Goal: Communication & Community: Answer question/provide support

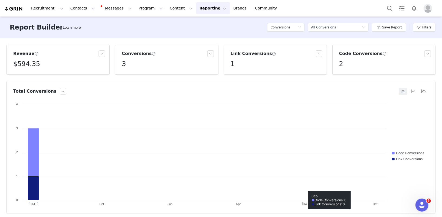
scroll to position [6, 0]
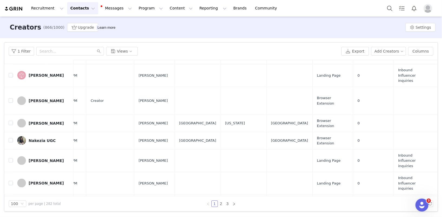
scroll to position [1778, 448]
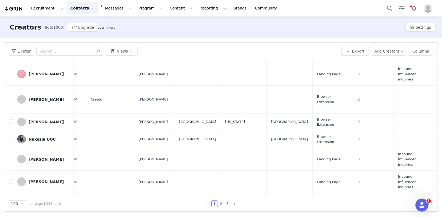
click at [222, 203] on link "2" at bounding box center [221, 204] width 6 height 6
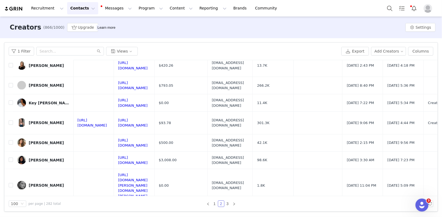
scroll to position [0, 1]
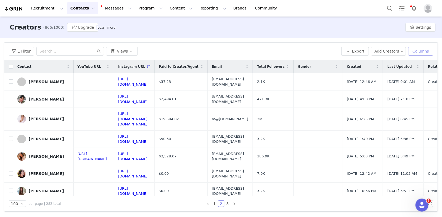
click at [421, 50] on button "Columns" at bounding box center [420, 51] width 25 height 9
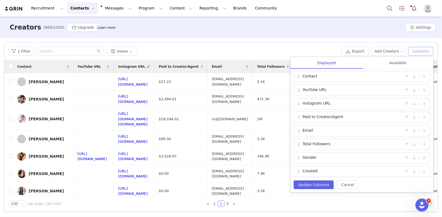
scroll to position [0, 0]
click at [389, 64] on div "Available" at bounding box center [398, 63] width 71 height 12
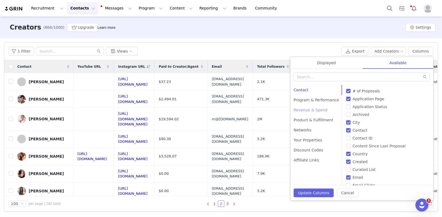
click at [308, 112] on div "Revenue & Spend" at bounding box center [317, 110] width 52 height 10
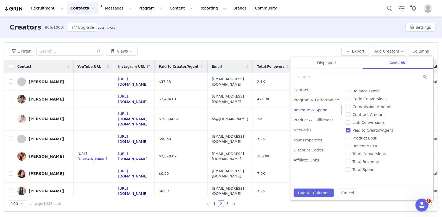
click at [346, 129] on input "Paid to Creator/Agent" at bounding box center [348, 130] width 4 height 4
checkbox input "false"
click at [351, 162] on span "Total Revenue" at bounding box center [366, 162] width 31 height 4
click at [348, 162] on input "Total Revenue" at bounding box center [348, 162] width 4 height 4
checkbox input "true"
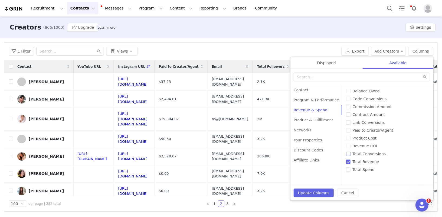
click at [346, 156] on label "Total Conversions" at bounding box center [387, 154] width 83 height 6
click at [346, 156] on input "Total Conversions" at bounding box center [348, 154] width 4 height 4
checkbox input "true"
click at [326, 191] on button "Update Columns" at bounding box center [314, 192] width 40 height 9
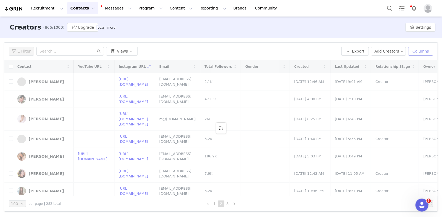
click at [423, 51] on button "Columns" at bounding box center [420, 51] width 25 height 9
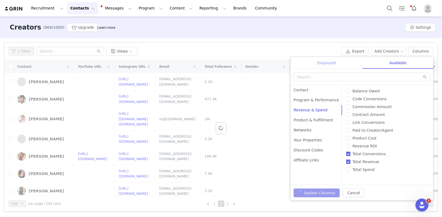
click at [320, 65] on div "Displayed" at bounding box center [327, 63] width 72 height 12
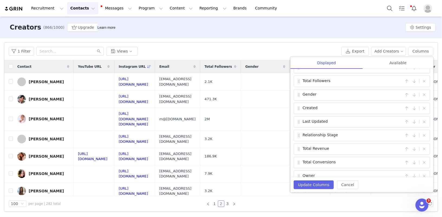
scroll to position [40, 0]
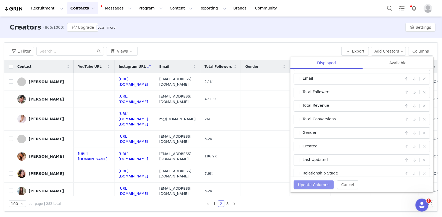
click at [306, 186] on button "Update Columns" at bounding box center [314, 184] width 40 height 9
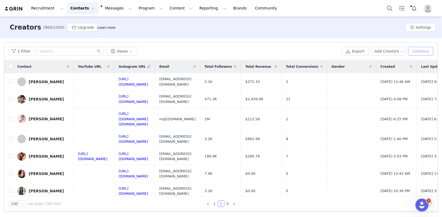
click at [422, 50] on button "Columns" at bounding box center [420, 51] width 25 height 9
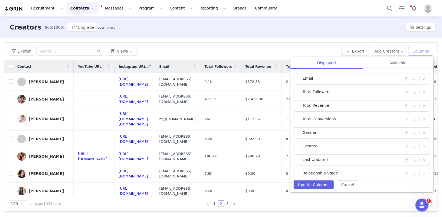
scroll to position [0, 0]
click at [314, 185] on button "Update Columns" at bounding box center [314, 184] width 40 height 9
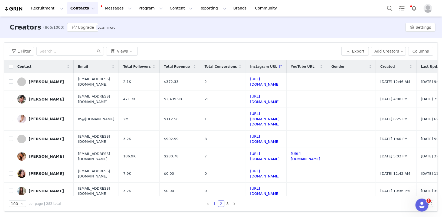
click at [214, 204] on link "1" at bounding box center [215, 204] width 6 height 6
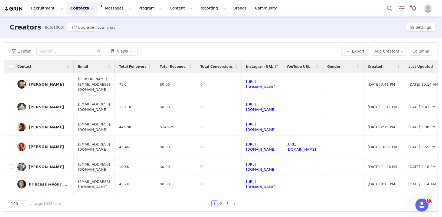
click at [194, 66] on span at bounding box center [190, 66] width 6 height 6
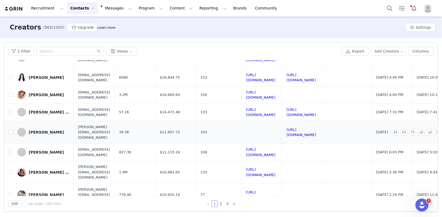
scroll to position [97, 0]
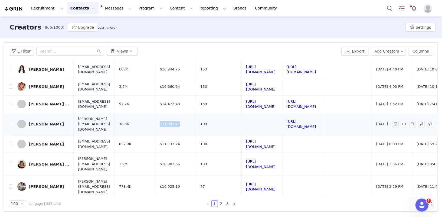
drag, startPoint x: 219, startPoint y: 113, endPoint x: 197, endPoint y: 113, distance: 22.5
click at [196, 113] on td "$11,907.72" at bounding box center [175, 124] width 41 height 23
copy span "$11,907.72"
drag, startPoint x: 220, startPoint y: 132, endPoint x: 197, endPoint y: 132, distance: 23.3
click at [196, 135] on td "$11,133.24" at bounding box center [175, 143] width 41 height 17
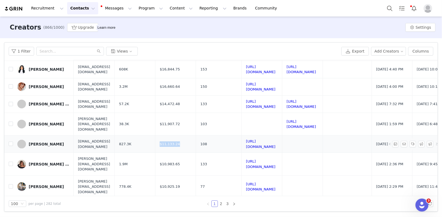
copy span "$11,133.24"
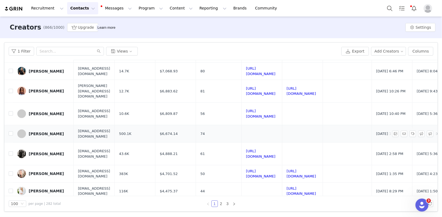
scroll to position [318, 0]
drag, startPoint x: 223, startPoint y: 94, endPoint x: 197, endPoint y: 94, distance: 25.7
click at [196, 125] on td "$6,674.14" at bounding box center [175, 133] width 41 height 17
copy span "$6,674.14"
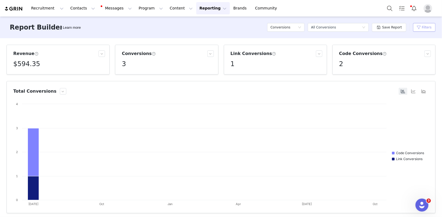
click at [426, 31] on button "Filters" at bounding box center [424, 27] width 22 height 9
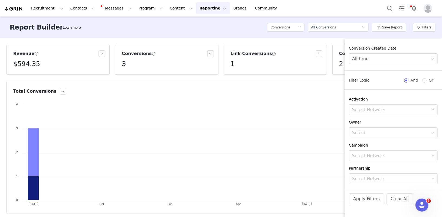
scroll to position [40, 0]
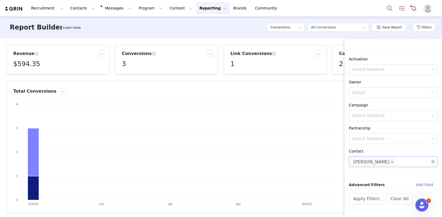
click at [391, 161] on icon "icon: close" at bounding box center [392, 162] width 3 height 3
click at [379, 161] on div "Select Network" at bounding box center [390, 161] width 77 height 5
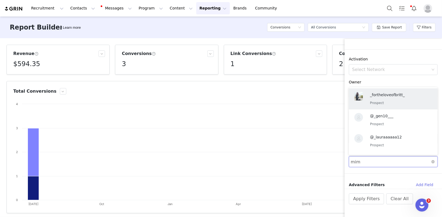
type input "mimi"
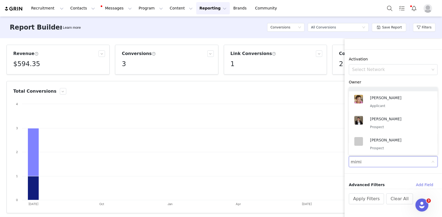
scroll to position [45, 0]
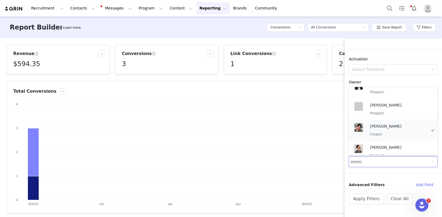
click at [375, 128] on p "Mimi G" at bounding box center [398, 126] width 57 height 6
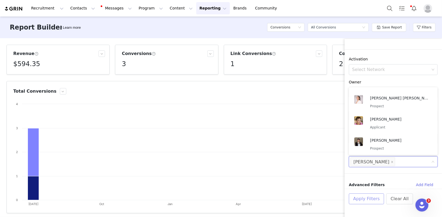
click at [363, 199] on button "Apply Filters" at bounding box center [366, 198] width 35 height 11
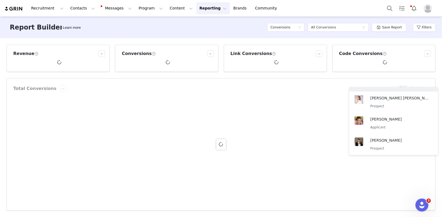
scroll to position [1, 0]
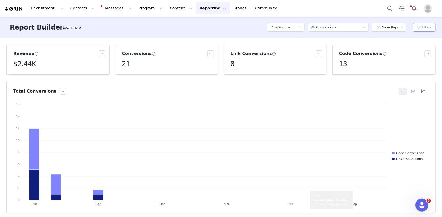
click at [425, 25] on button "Filters" at bounding box center [424, 27] width 22 height 9
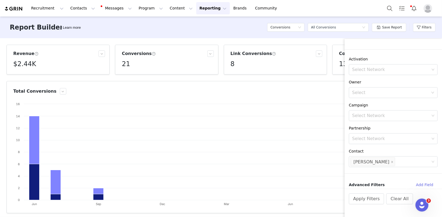
scroll to position [0, 0]
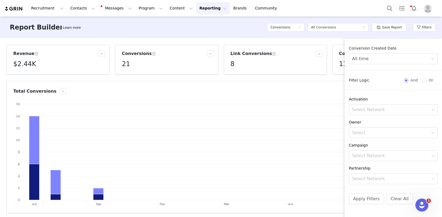
click at [143, 29] on div "Report Builder Learn more Conversions Select a report All Conversions Save Repo…" at bounding box center [221, 28] width 442 height 22
click at [290, 28] on h5 "Conversions" at bounding box center [281, 27] width 20 height 8
click at [287, 81] on h5 "Payments" at bounding box center [287, 82] width 31 height 6
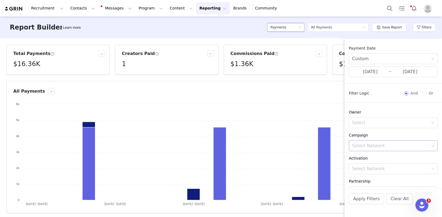
scroll to position [76, 0]
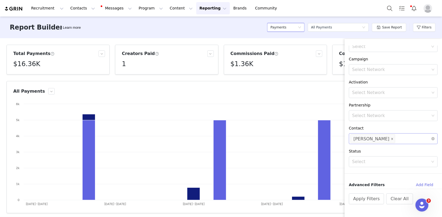
click at [391, 138] on icon "icon: close" at bounding box center [392, 139] width 3 height 3
click at [374, 139] on div "Select Network" at bounding box center [390, 138] width 77 height 5
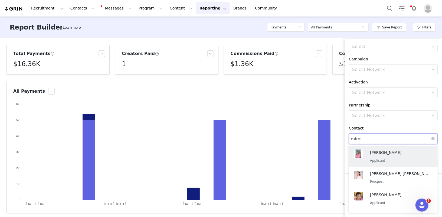
type input "mimi"
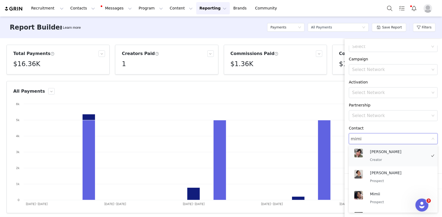
click at [381, 153] on p "Mimi G" at bounding box center [398, 152] width 57 height 6
click at [376, 127] on div "Contact" at bounding box center [393, 128] width 89 height 6
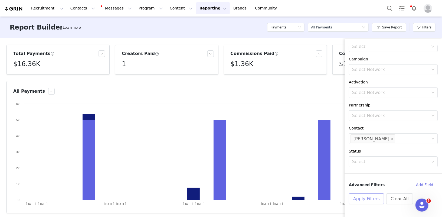
click at [361, 199] on button "Apply Filters" at bounding box center [366, 198] width 35 height 11
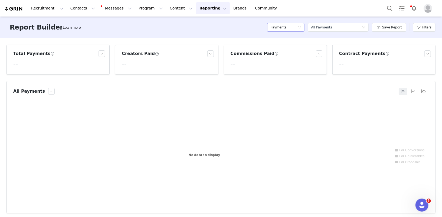
click at [298, 27] on div "Payments" at bounding box center [284, 27] width 27 height 8
click at [284, 47] on h5 "Content" at bounding box center [287, 47] width 31 height 6
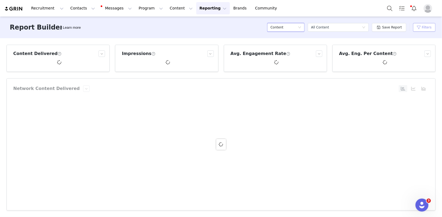
click at [421, 30] on button "Filters" at bounding box center [424, 27] width 22 height 9
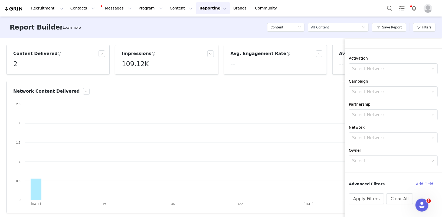
scroll to position [90, 0]
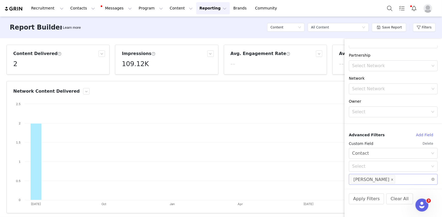
click at [391, 178] on icon "icon: close" at bounding box center [392, 179] width 3 height 3
click at [372, 178] on div "Select Network" at bounding box center [390, 179] width 77 height 5
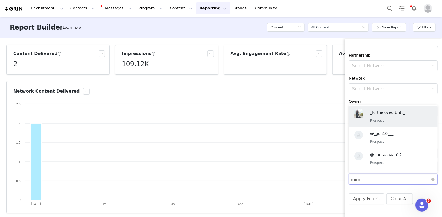
type input "mimi"
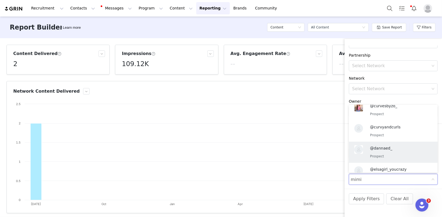
scroll to position [0, 0]
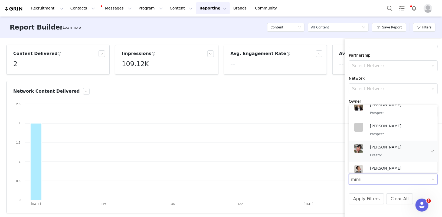
click at [378, 150] on div "Mimi G Creator" at bounding box center [398, 151] width 57 height 14
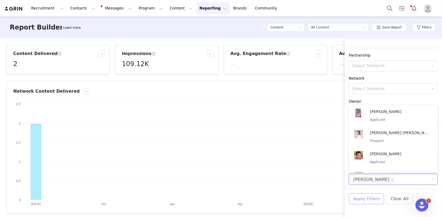
click at [362, 195] on button "Apply Filters" at bounding box center [366, 198] width 35 height 11
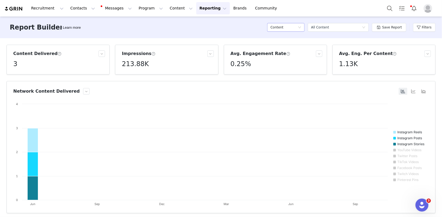
click at [295, 27] on div "Content" at bounding box center [284, 27] width 27 height 8
click at [424, 27] on button "Filters" at bounding box center [424, 27] width 22 height 9
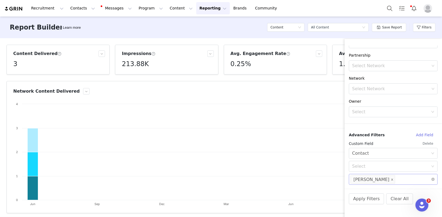
click at [391, 177] on span at bounding box center [392, 179] width 3 height 7
click at [361, 178] on div "Select Network" at bounding box center [390, 179] width 77 height 5
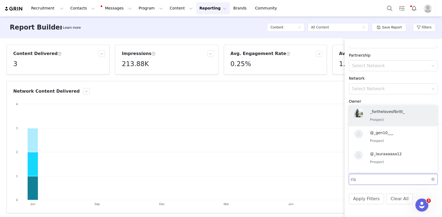
type input "riss"
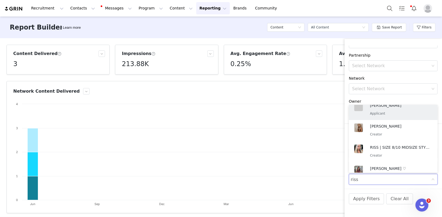
scroll to position [779, 0]
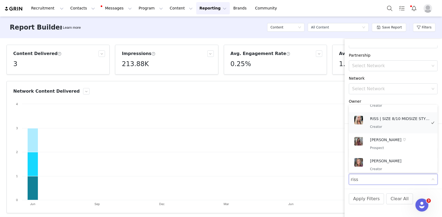
click at [382, 124] on p "Creator" at bounding box center [400, 127] width 60 height 6
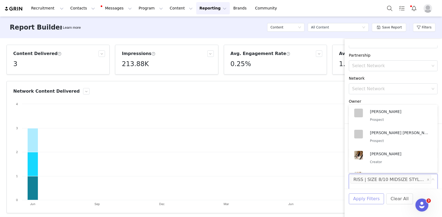
click at [369, 197] on button "Apply Filters" at bounding box center [366, 198] width 35 height 11
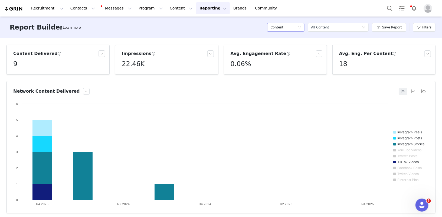
click at [294, 28] on div "Content" at bounding box center [284, 27] width 27 height 8
click at [290, 54] on h5 "Conversions" at bounding box center [287, 56] width 31 height 6
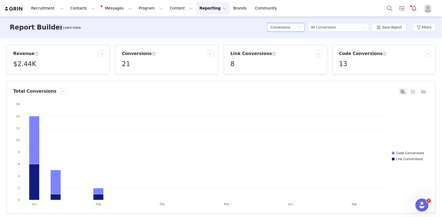
click at [293, 24] on div "Conversions" at bounding box center [284, 27] width 27 height 8
click at [285, 46] on h5 "Content" at bounding box center [287, 47] width 31 height 6
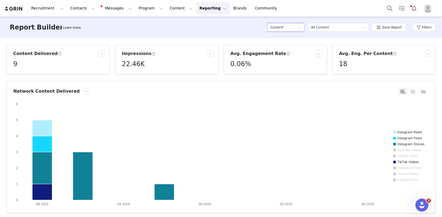
click at [300, 29] on icon "icon: down" at bounding box center [299, 27] width 3 height 3
click at [427, 30] on button "Filters" at bounding box center [424, 27] width 22 height 9
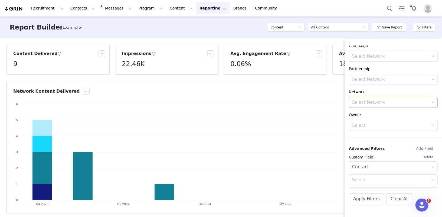
scroll to position [99, 0]
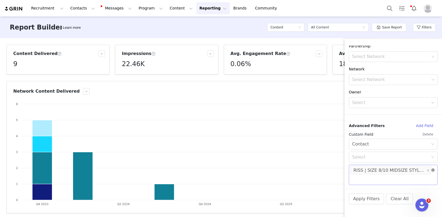
click at [434, 169] on icon "icon: close-circle" at bounding box center [433, 169] width 3 height 3
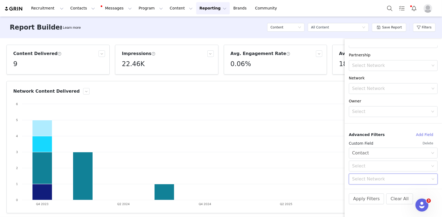
scroll to position [90, 0]
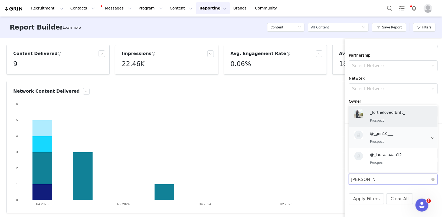
type input "stacy snook"
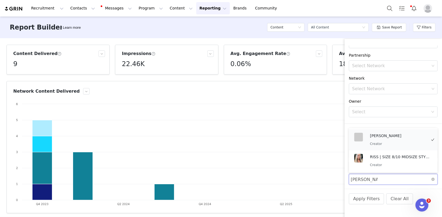
click at [364, 142] on div "Stacy Snook Creator" at bounding box center [390, 140] width 77 height 18
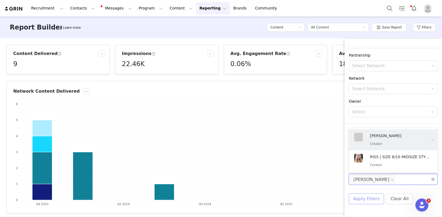
click at [363, 199] on button "Apply Filters" at bounding box center [366, 198] width 35 height 11
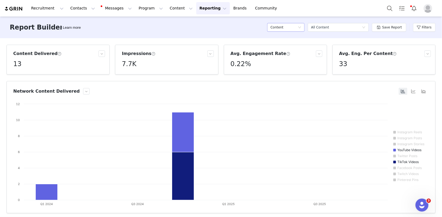
click at [282, 27] on h5 "Content" at bounding box center [277, 27] width 13 height 8
click at [280, 82] on h5 "Payments" at bounding box center [287, 82] width 31 height 6
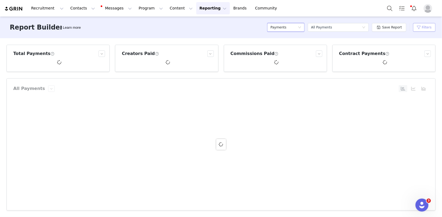
click at [424, 28] on button "Filters" at bounding box center [424, 27] width 22 height 9
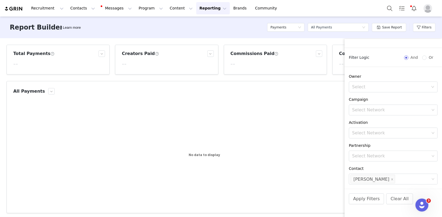
scroll to position [0, 0]
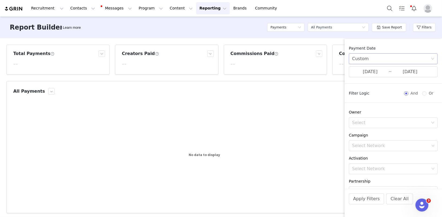
click at [374, 57] on div "Custom" at bounding box center [391, 59] width 79 height 10
click at [362, 71] on li "All time" at bounding box center [393, 70] width 89 height 9
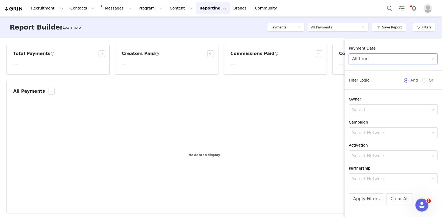
scroll to position [63, 0]
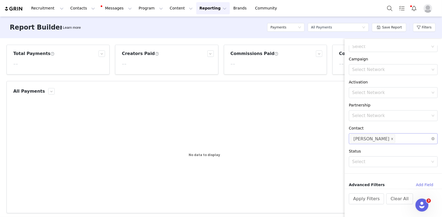
click at [391, 138] on icon "icon: close" at bounding box center [392, 139] width 3 height 3
click at [371, 138] on div "Select Network" at bounding box center [390, 138] width 77 height 5
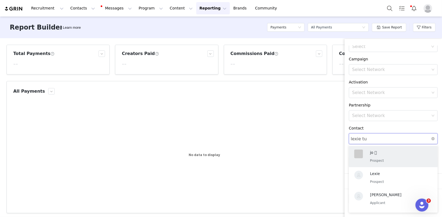
type input "lexie tuc"
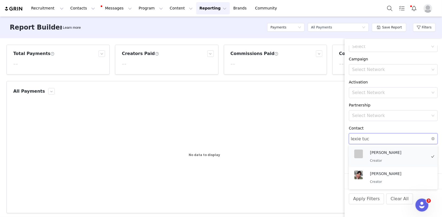
click at [378, 156] on div "Lexie Tucker Creator" at bounding box center [398, 156] width 57 height 14
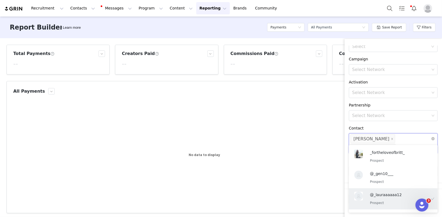
click at [394, 147] on icon "icon: close" at bounding box center [392, 148] width 3 height 3
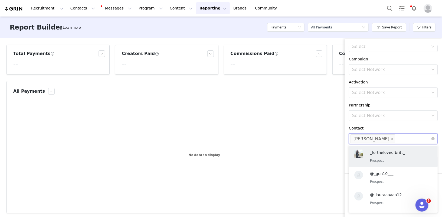
click at [416, 125] on div "Contact" at bounding box center [393, 128] width 89 height 6
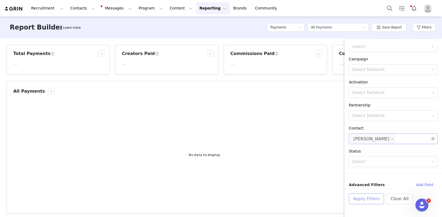
click at [371, 199] on button "Apply Filters" at bounding box center [366, 198] width 35 height 11
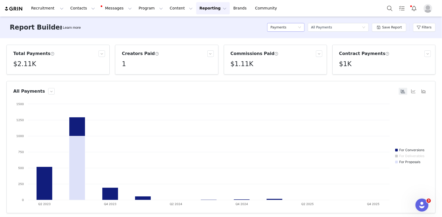
click at [293, 29] on div "Payments" at bounding box center [284, 27] width 27 height 8
click at [288, 54] on h5 "Conversions" at bounding box center [287, 56] width 31 height 6
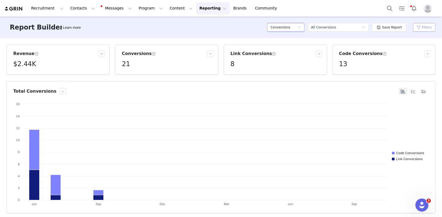
click at [423, 27] on button "Filters" at bounding box center [424, 27] width 22 height 9
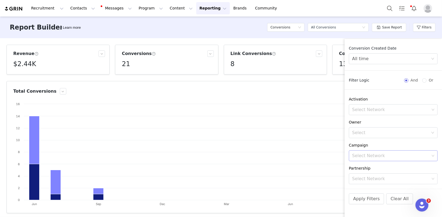
scroll to position [40, 0]
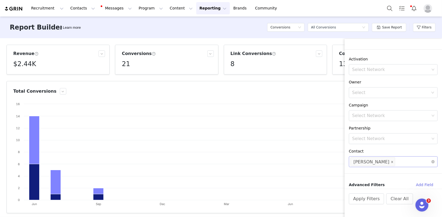
click at [391, 162] on icon "icon: close" at bounding box center [392, 162] width 3 height 3
click at [364, 161] on div "Select Network" at bounding box center [390, 161] width 77 height 5
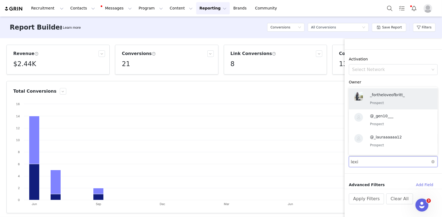
type input "lexie"
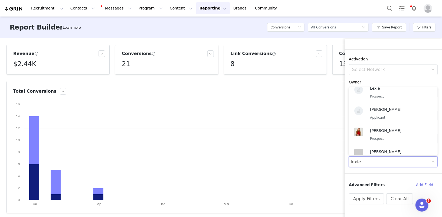
scroll to position [0, 0]
click at [375, 135] on p "Lexie Tucker" at bounding box center [398, 132] width 57 height 6
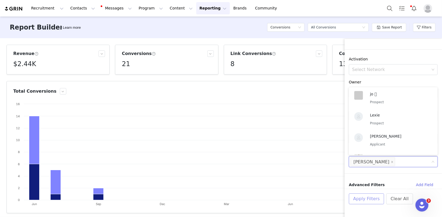
click at [368, 199] on button "Apply Filters" at bounding box center [366, 198] width 35 height 11
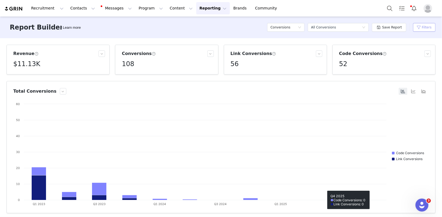
click at [426, 27] on button "Filters" at bounding box center [424, 27] width 22 height 9
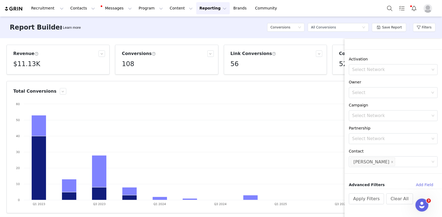
scroll to position [0, 0]
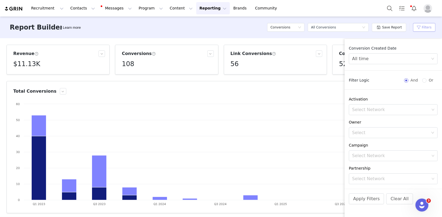
click at [424, 28] on button "Filters" at bounding box center [424, 27] width 22 height 9
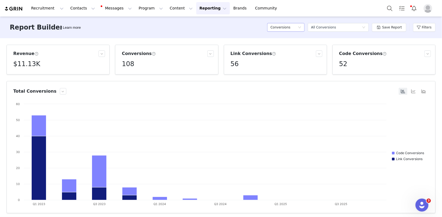
click at [301, 26] on icon "icon: down" at bounding box center [299, 27] width 3 height 3
click at [291, 45] on h5 "Content" at bounding box center [287, 47] width 31 height 6
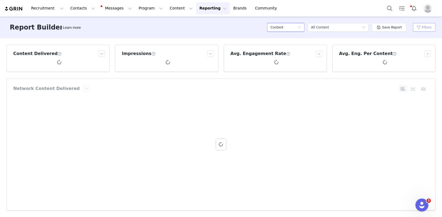
click at [427, 28] on button "Filters" at bounding box center [424, 27] width 22 height 9
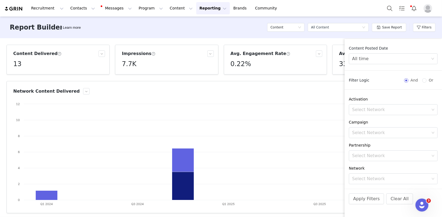
scroll to position [90, 0]
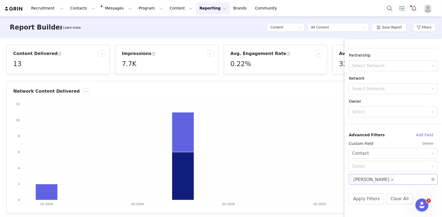
click at [391, 178] on icon "icon: close" at bounding box center [392, 179] width 3 height 3
click at [365, 179] on div "Select Network" at bounding box center [390, 179] width 77 height 5
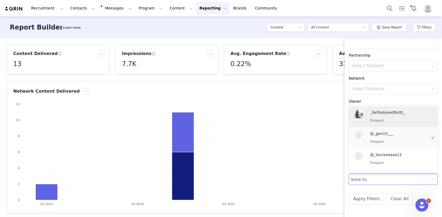
type input "lexie tuc"
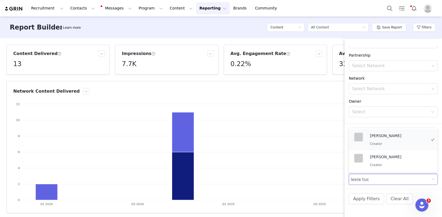
click at [389, 136] on p "Lexie Tucker" at bounding box center [398, 136] width 57 height 6
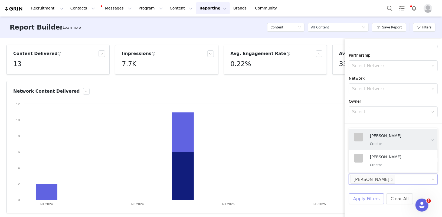
click at [372, 200] on button "Apply Filters" at bounding box center [366, 198] width 35 height 11
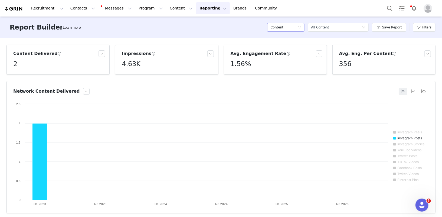
click at [293, 29] on div "Content" at bounding box center [284, 27] width 27 height 8
click at [282, 83] on h5 "Payments" at bounding box center [287, 82] width 31 height 6
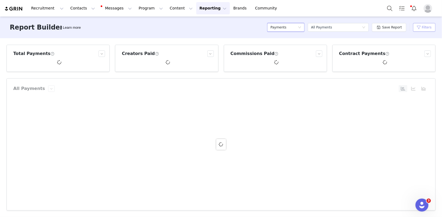
click at [430, 25] on button "Filters" at bounding box center [424, 27] width 22 height 9
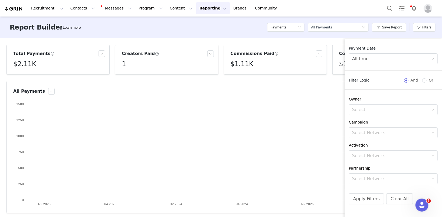
scroll to position [63, 0]
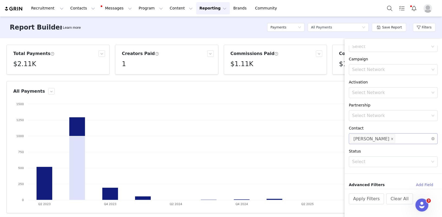
click at [391, 139] on icon "icon: close" at bounding box center [392, 139] width 3 height 3
click at [372, 139] on div "Select Network" at bounding box center [390, 138] width 77 height 5
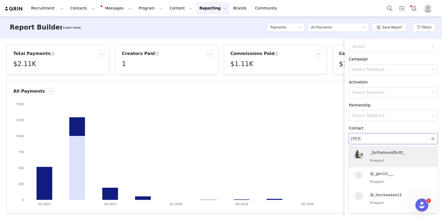
type input "holly"
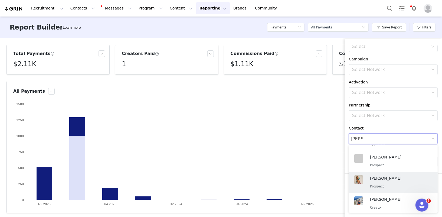
scroll to position [0, 0]
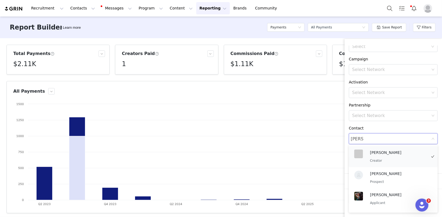
click at [383, 164] on div "Holly Creator" at bounding box center [390, 156] width 77 height 18
click at [389, 129] on div "Contact" at bounding box center [393, 128] width 89 height 6
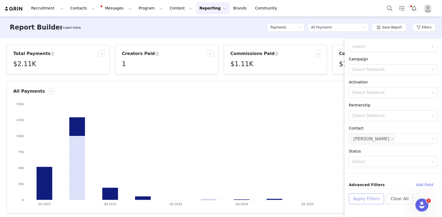
click at [362, 195] on button "Apply Filters" at bounding box center [366, 198] width 35 height 11
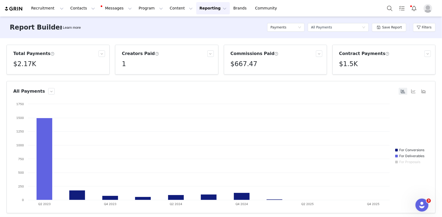
click at [282, 32] on div "Payments" at bounding box center [285, 27] width 37 height 16
click at [280, 26] on h5 "Payments" at bounding box center [279, 27] width 16 height 8
click at [281, 54] on h5 "Conversions" at bounding box center [287, 56] width 31 height 6
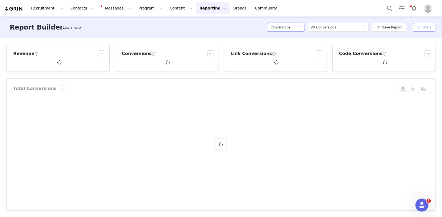
click at [423, 28] on button "Filters" at bounding box center [424, 27] width 22 height 9
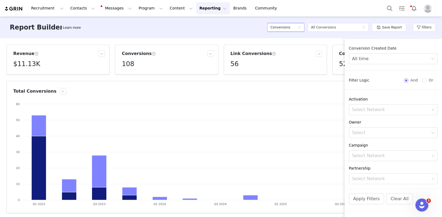
click at [285, 30] on h5 "Conversions" at bounding box center [281, 27] width 20 height 8
click at [285, 47] on h5 "Content" at bounding box center [287, 47] width 31 height 6
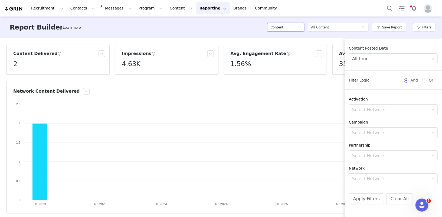
scroll to position [90, 0]
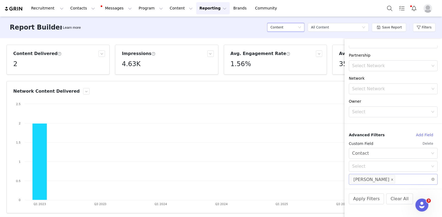
click at [391, 176] on span at bounding box center [392, 179] width 3 height 7
click at [372, 180] on div "Select Network" at bounding box center [390, 179] width 77 height 5
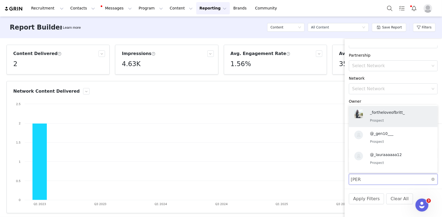
type input "holly"
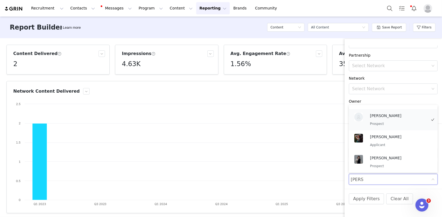
click at [378, 123] on p "Prospect" at bounding box center [398, 124] width 57 height 6
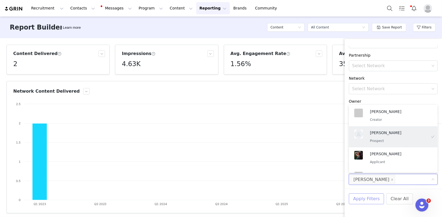
click at [365, 199] on button "Apply Filters" at bounding box center [366, 198] width 35 height 11
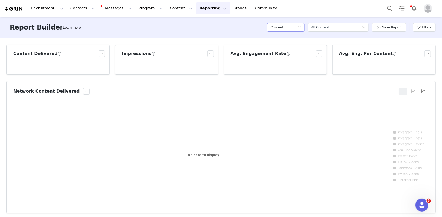
click at [294, 28] on div "Content" at bounding box center [284, 27] width 27 height 8
click at [426, 30] on button "Filters" at bounding box center [424, 27] width 22 height 9
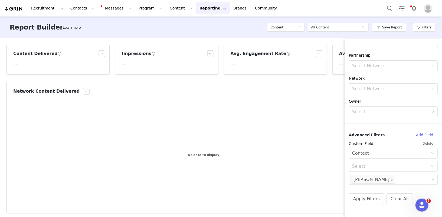
click at [391, 178] on icon "icon: close" at bounding box center [392, 179] width 3 height 3
click at [365, 178] on div "Select Network" at bounding box center [390, 179] width 77 height 5
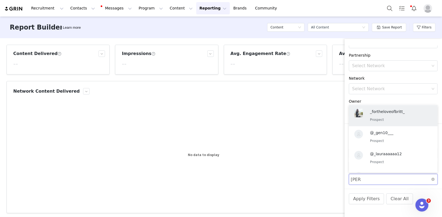
type input "holly"
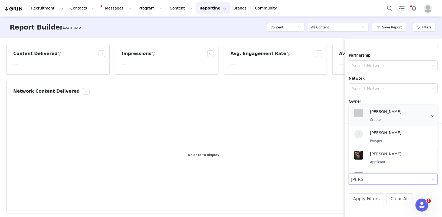
click at [375, 118] on p "Creator" at bounding box center [398, 120] width 57 height 6
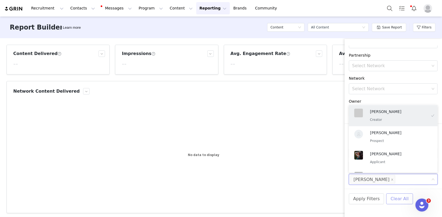
scroll to position [18, 0]
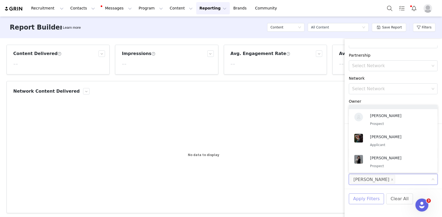
click at [364, 197] on button "Apply Filters" at bounding box center [366, 198] width 35 height 11
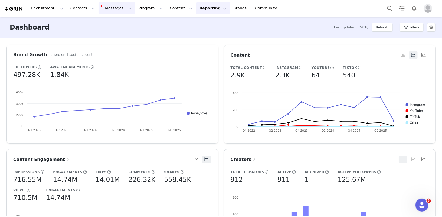
click at [110, 8] on button "Messages Messages" at bounding box center [117, 8] width 37 height 12
click at [112, 34] on p "57" at bounding box center [112, 34] width 4 height 4
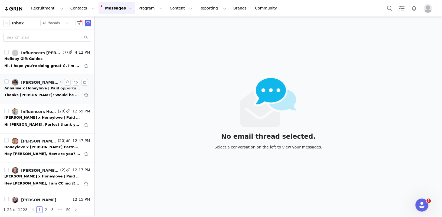
click at [42, 89] on div "Annalise x Honeylove | Paid opportunity" at bounding box center [42, 88] width 76 height 5
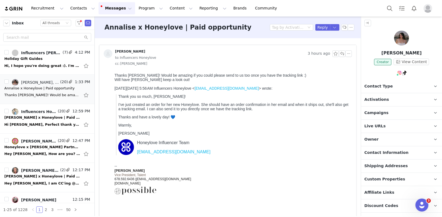
click at [248, 109] on p "I’ve just created an order for her new Honeylove. She should have an order conf…" at bounding box center [234, 106] width 232 height 9
click at [343, 53] on button "button" at bounding box center [342, 53] width 6 height 6
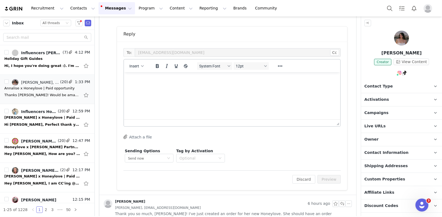
click at [177, 87] on html at bounding box center [232, 79] width 216 height 15
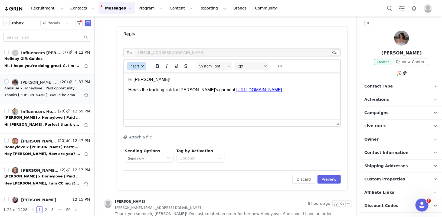
click at [132, 65] on span "Insert" at bounding box center [134, 66] width 10 height 4
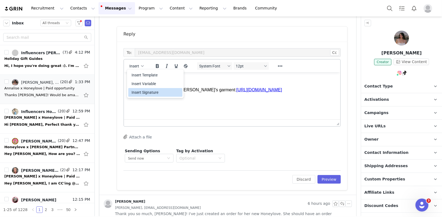
click at [140, 92] on div "Insert Signature" at bounding box center [156, 92] width 49 height 6
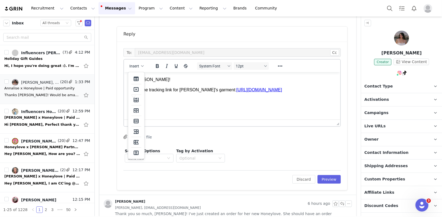
scroll to position [35, 0]
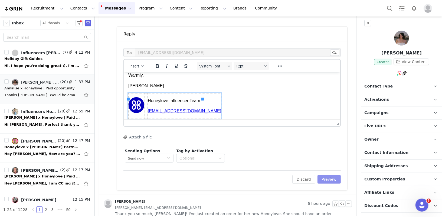
click at [323, 180] on button "Preview" at bounding box center [330, 179] width 24 height 9
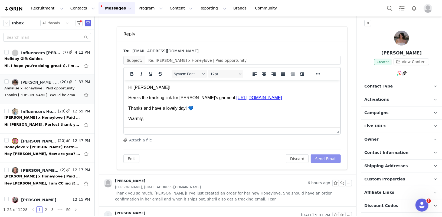
scroll to position [0, 0]
click at [321, 158] on button "Send Email" at bounding box center [326, 158] width 30 height 9
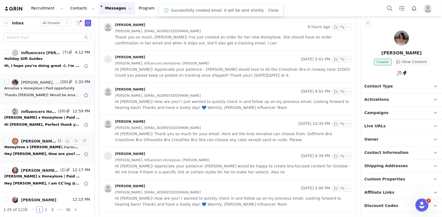
click at [28, 149] on div "Hey Diana, How are you? Hope you are having a lovely week. This is fine if we c…" at bounding box center [47, 153] width 86 height 9
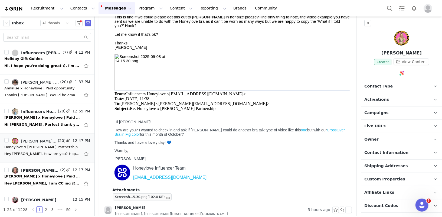
scroll to position [179, 0]
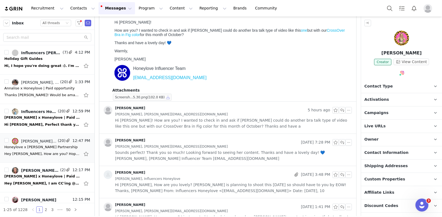
click at [170, 96] on button "button" at bounding box center [168, 97] width 6 height 6
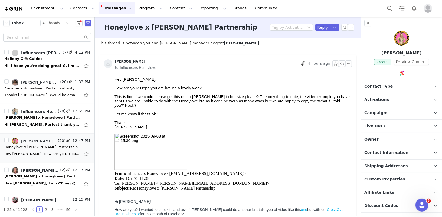
scroll to position [122, 0]
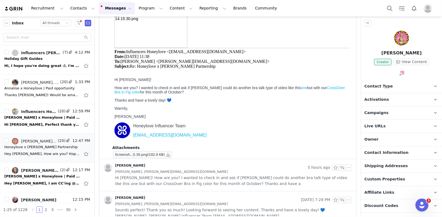
click at [301, 89] on link "one" at bounding box center [304, 88] width 6 height 4
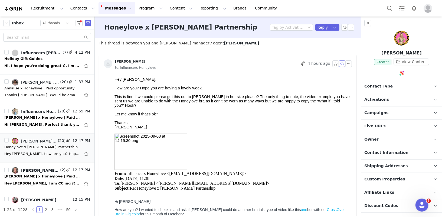
click at [343, 63] on button "button" at bounding box center [342, 63] width 6 height 6
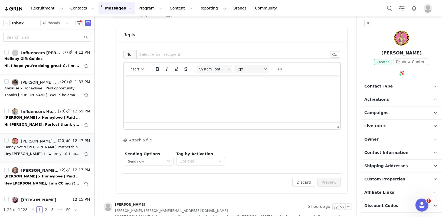
scroll to position [262, 0]
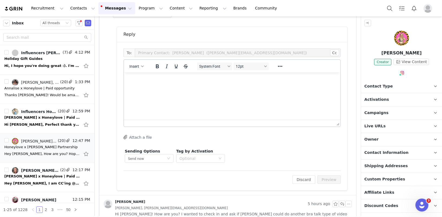
click at [230, 87] on html at bounding box center [232, 79] width 216 height 15
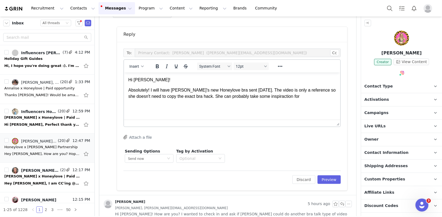
click at [280, 94] on p "Absolutely! I will have Melissa's new Honeylove bra sent today. The video is on…" at bounding box center [232, 93] width 208 height 12
click at [305, 97] on p "Absolutely! I will have Melissa's new Honeylove bra sent today. The video is on…" at bounding box center [232, 93] width 208 height 12
click at [253, 99] on p "Absolutely! I will have Melissa's new Honeylove bra sent today. The video is on…" at bounding box center [232, 96] width 208 height 18
click at [294, 96] on p "Absolutely! I will have Melissa's new Honeylove bra sent today. The video is on…" at bounding box center [232, 96] width 208 height 18
click at [132, 102] on p "Absolutely! I will have Melissa's new Honeylove bra sent today. The video is on…" at bounding box center [232, 96] width 208 height 18
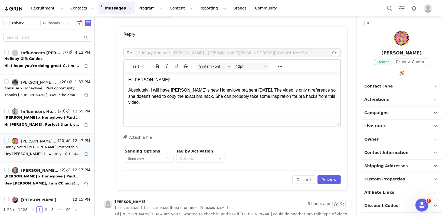
click at [132, 102] on p "Absolutely! I will have Melissa's new Honeylove bra sent today. The video is on…" at bounding box center [232, 96] width 208 height 18
click at [280, 66] on icon "Reveal or hide additional toolbar items" at bounding box center [280, 66] width 6 height 6
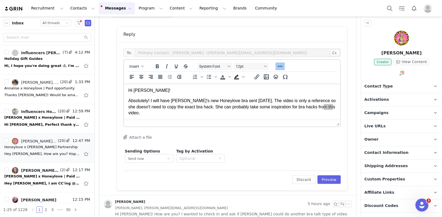
click at [255, 80] on div at bounding box center [271, 76] width 44 height 11
click at [255, 76] on icon "Insert/edit link" at bounding box center [257, 77] width 6 height 6
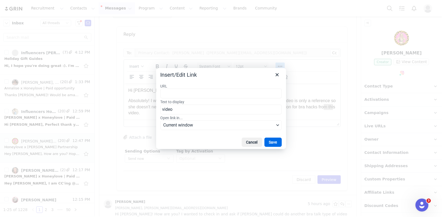
type input "https://www.instagram.com/p/DHa_AVKyW4d/"
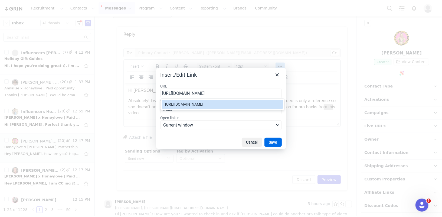
click at [275, 141] on button "Save" at bounding box center [273, 142] width 17 height 9
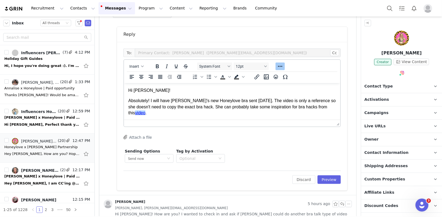
click at [263, 120] on div at bounding box center [232, 123] width 216 height 7
click at [260, 112] on p "Absolutely! I will have Melissa's new Honeylove bra sent today. The video is on…" at bounding box center [232, 106] width 208 height 18
click at [210, 107] on p "Absolutely! I will have Melissa's new Honeylove bra sent today. The video is on…" at bounding box center [232, 106] width 208 height 18
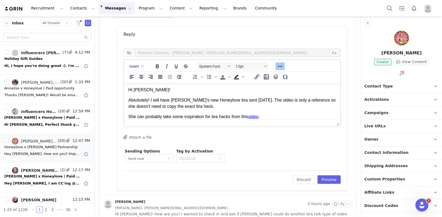
click at [223, 107] on p "Absolutely! I will have Melissa's new Honeylove bra sent today. The video is on…" at bounding box center [232, 103] width 208 height 12
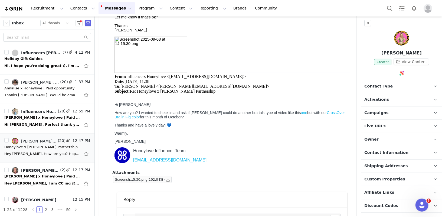
scroll to position [0, 0]
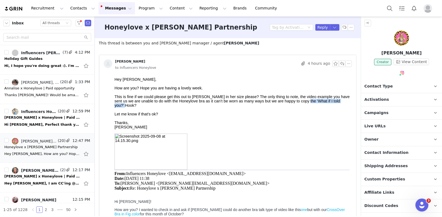
drag, startPoint x: 347, startPoint y: 103, endPoint x: 304, endPoint y: 104, distance: 43.6
click at [304, 104] on div "This is fine if we could please get this out to Melissa in her size please? The…" at bounding box center [231, 100] width 235 height 13
copy div "What if I told you?’ Hook"
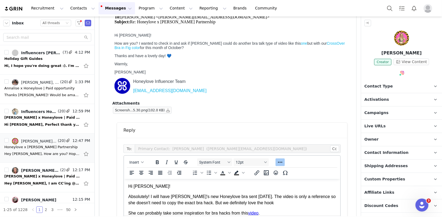
scroll to position [271, 0]
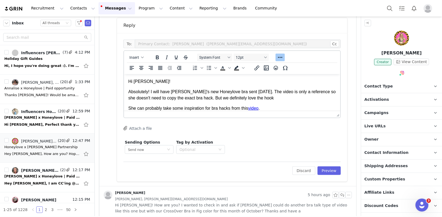
click at [262, 99] on p "Absolutely! I will have Melissa's new Honeylove bra sent today. The video is on…" at bounding box center [232, 95] width 208 height 12
click at [251, 96] on p "Absolutely! I will have Melissa's new Honeylove bra sent today. The video is on…" at bounding box center [232, 95] width 208 height 12
click at [144, 111] on p "She can probably take some inspiration for bra hacks from this video ." at bounding box center [232, 114] width 208 height 6
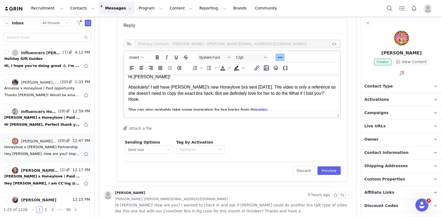
click at [277, 107] on p "She can also probably take some inspiration for bra hacks from this video ." at bounding box center [232, 110] width 208 height 6
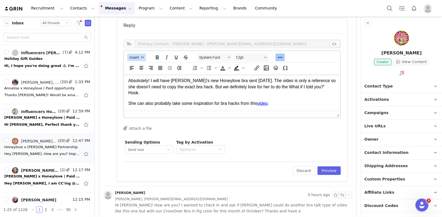
click at [139, 56] on span "Insert" at bounding box center [134, 57] width 10 height 4
click at [144, 84] on div "Insert Signature" at bounding box center [156, 83] width 49 height 6
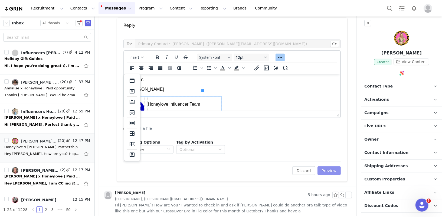
click at [334, 173] on button "Preview" at bounding box center [330, 170] width 24 height 9
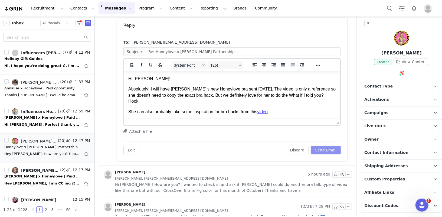
scroll to position [0, 0]
click at [333, 148] on button "Send Email" at bounding box center [326, 150] width 30 height 9
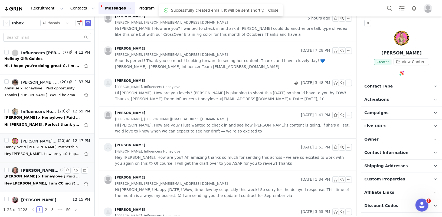
click at [27, 177] on div "[PERSON_NAME] x Honeylove | Paid Partnership Opportunity" at bounding box center [42, 176] width 76 height 5
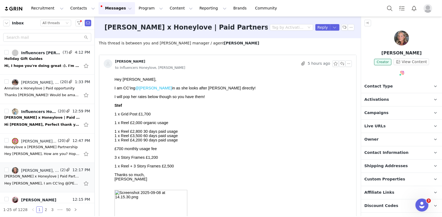
click at [171, 125] on p "1 x Reel £2,000 organic usage" at bounding box center [231, 122] width 235 height 4
click at [142, 125] on span "1 x Reel £2,000 organic usage" at bounding box center [141, 122] width 54 height 4
click at [349, 63] on button "button" at bounding box center [349, 63] width 6 height 6
click at [321, 146] on p at bounding box center [231, 144] width 235 height 4
click at [307, 114] on p "1 x Grid Post £1,700" at bounding box center [231, 114] width 235 height 4
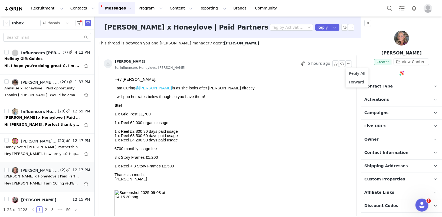
click at [342, 125] on p "1 x Reel £2,000 organic usage" at bounding box center [231, 122] width 235 height 4
click at [267, 94] on div at bounding box center [231, 92] width 235 height 4
click at [47, 58] on div "Holiday Gift Guides" at bounding box center [47, 58] width 86 height 5
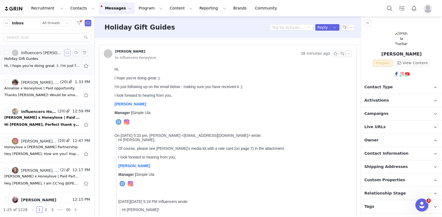
click at [68, 52] on button "button" at bounding box center [67, 53] width 6 height 6
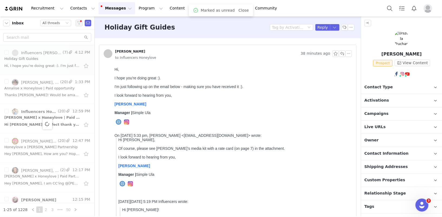
click at [34, 119] on div at bounding box center [47, 124] width 95 height 158
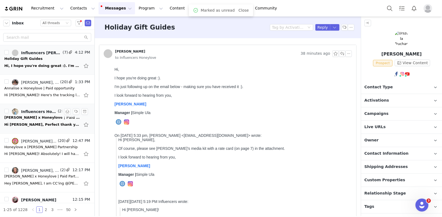
click at [36, 123] on div "Hi [PERSON_NAME], Perfect thank you 😊 Fingers crossed we can get [PERSON_NAME] …" at bounding box center [42, 124] width 76 height 5
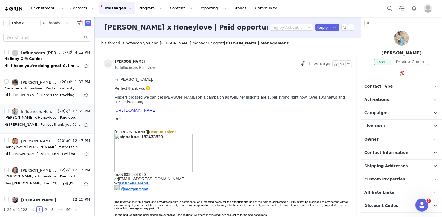
click at [156, 112] on link "https://drive.google.com/file/d/1-ywdFGKR_xiaFnTVHHnzV5vSKwZfnGfq/view?usp=shar…" at bounding box center [135, 110] width 42 height 4
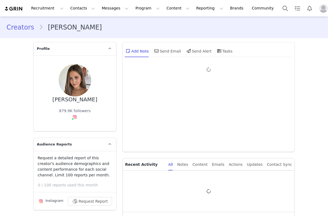
type input "+1 ([GEOGRAPHIC_DATA])"
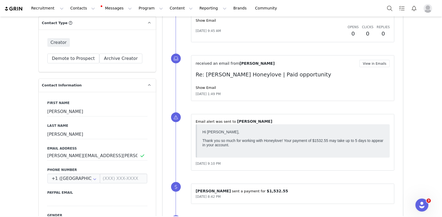
scroll to position [53, 0]
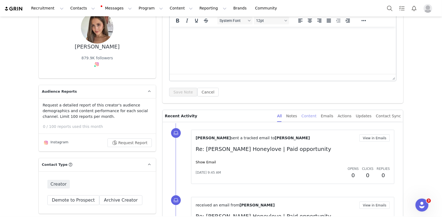
click at [315, 116] on div "Content" at bounding box center [309, 116] width 15 height 12
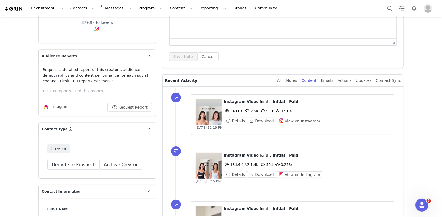
scroll to position [90, 0]
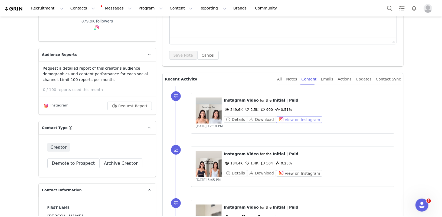
click at [299, 119] on button "View on Instagram" at bounding box center [299, 119] width 46 height 6
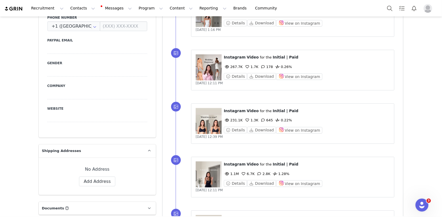
scroll to position [372, 0]
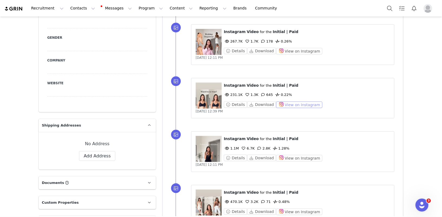
click at [288, 103] on button "View on Instagram" at bounding box center [299, 105] width 46 height 6
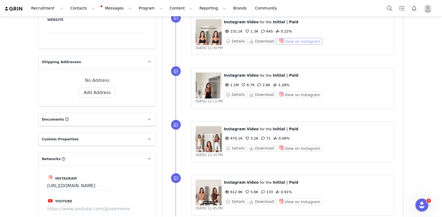
scroll to position [478, 0]
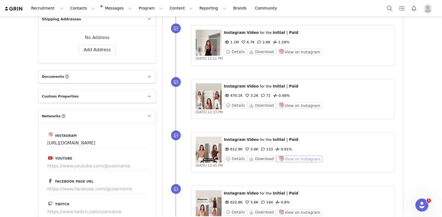
click at [291, 156] on button "View on Instagram" at bounding box center [299, 159] width 46 height 6
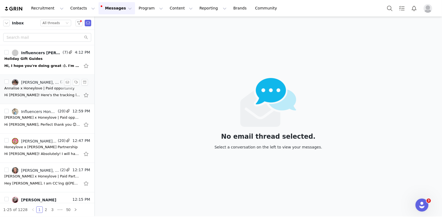
click at [12, 94] on div "Hi [PERSON_NAME]! Here's the tracking link for [PERSON_NAME]'s garment: [URL][D…" at bounding box center [42, 94] width 76 height 5
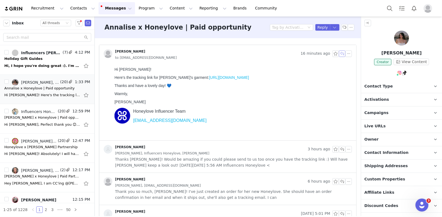
click at [343, 51] on button "button" at bounding box center [342, 53] width 6 height 6
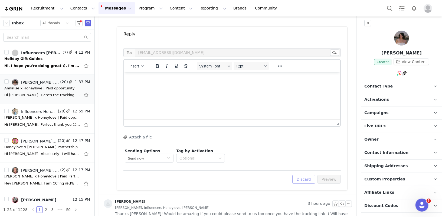
click at [309, 175] on button "Discard" at bounding box center [303, 179] width 23 height 9
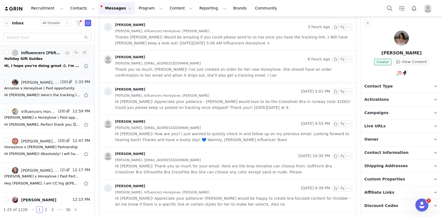
click at [42, 59] on div "Holiday Gift Guides" at bounding box center [47, 58] width 86 height 5
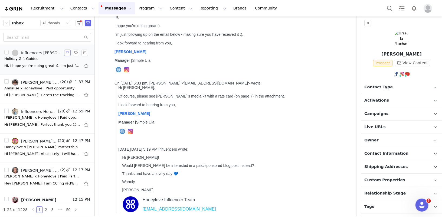
click at [68, 53] on button "button" at bounding box center [67, 53] width 6 height 6
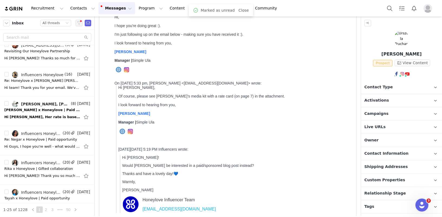
scroll to position [537, 0]
click at [62, 24] on div "Status All threads" at bounding box center [54, 23] width 22 height 6
click at [53, 107] on div "[PERSON_NAME] x Honeylove | Paid Partnership Opportunity" at bounding box center [42, 109] width 76 height 5
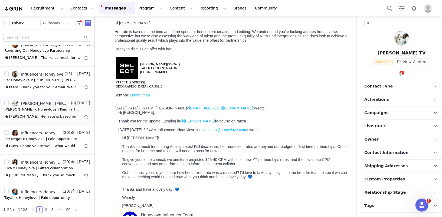
scroll to position [0, 0]
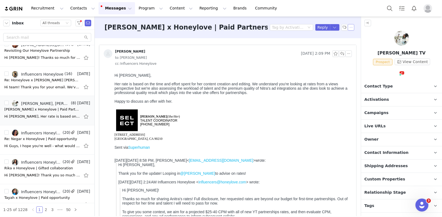
click at [352, 25] on button "button" at bounding box center [351, 27] width 6 height 6
click at [355, 37] on li "Mark as unread" at bounding box center [366, 37] width 36 height 9
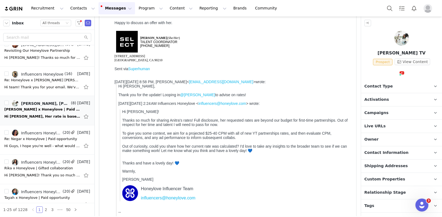
scroll to position [85, 0]
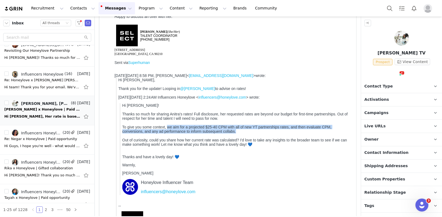
drag, startPoint x: 242, startPoint y: 135, endPoint x: 167, endPoint y: 134, distance: 75.3
click at [167, 134] on p "Hi Ashley! Thanks so much for sharing Anitra's rates! Full disclosure, her requ…" at bounding box center [235, 127] width 227 height 48
copy p "we aim for a projected $25-40 CPM with all of new YT partnerships rates, and th…"
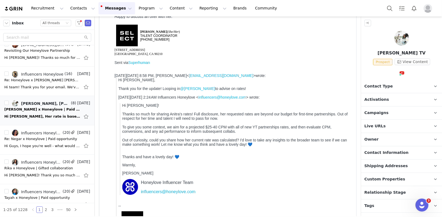
click at [316, 91] on div "Thank you for the update! Looping in @ Courtney Accocella to advise on rates!" at bounding box center [234, 89] width 232 height 4
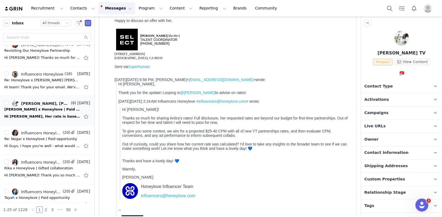
scroll to position [82, 0]
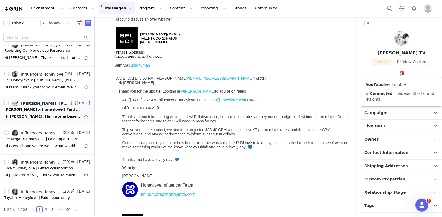
click at [397, 83] on link "@nitraabtv" at bounding box center [395, 84] width 21 height 4
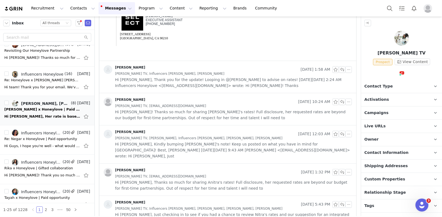
scroll to position [288, 0]
click at [230, 138] on span "Anitra TV, Alexia Maitland, Influencers Honeylove, Courtney Accocella, Amy Neben" at bounding box center [199, 138] width 168 height 6
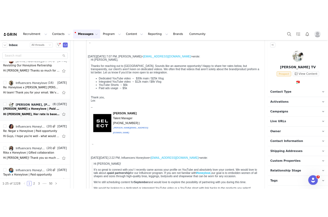
scroll to position [541, 0]
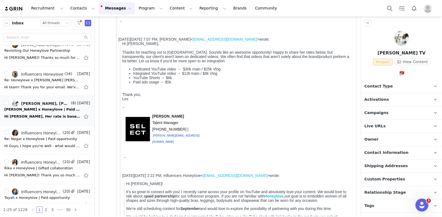
click at [196, 80] on li "Paid ads usage → $5k" at bounding box center [241, 82] width 217 height 4
click at [209, 71] on p "Integrated YouTube video → $12k main / $8k Vlog" at bounding box center [241, 73] width 217 height 4
click at [398, 83] on link "@nitraabtv" at bounding box center [395, 84] width 21 height 4
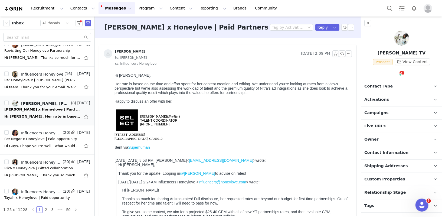
scroll to position [8, 0]
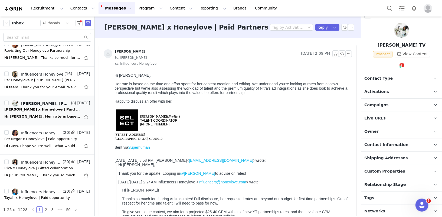
click at [381, 209] on span "Networks" at bounding box center [375, 211] width 21 height 6
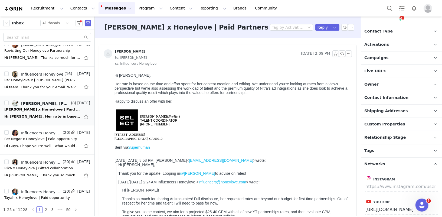
scroll to position [56, 0]
click at [377, 186] on input at bounding box center [402, 186] width 73 height 10
paste input "https://www.instagram.com/nitraab/"
type input "https://www.instagram.com/nitraab/"
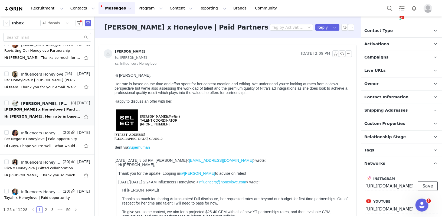
click at [428, 184] on button "Save" at bounding box center [428, 186] width 20 height 10
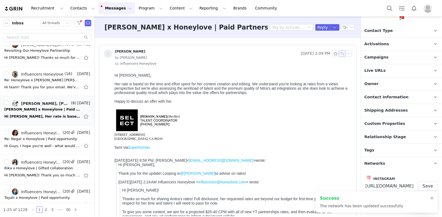
click at [344, 51] on button "button" at bounding box center [342, 53] width 6 height 6
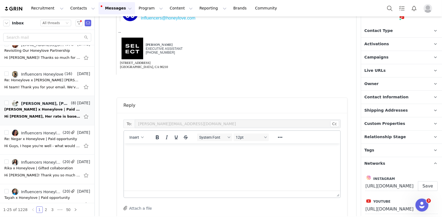
scroll to position [345, 0]
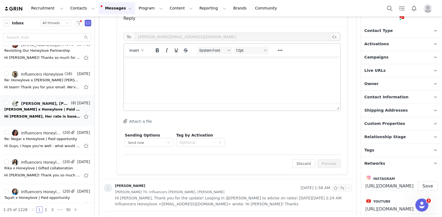
click at [220, 71] on html at bounding box center [232, 63] width 216 height 15
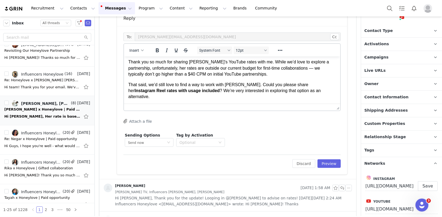
scroll to position [23, 0]
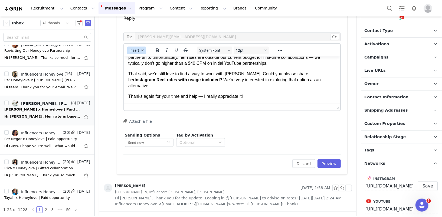
click at [137, 50] on span "Insert" at bounding box center [134, 50] width 10 height 4
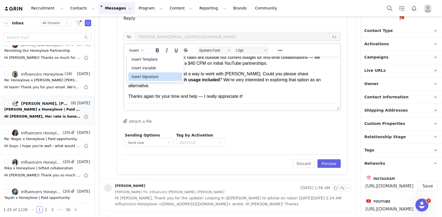
click at [148, 77] on div "Insert Signature" at bounding box center [156, 76] width 49 height 6
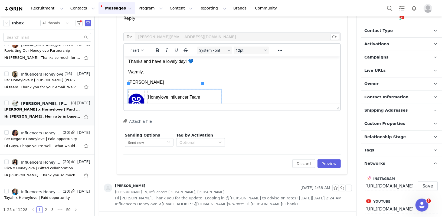
click at [215, 96] on body "Hi Courtney, Thank you so much for sharing Anitra’s YouTube rates with me. Whil…" at bounding box center [232, 53] width 208 height 123
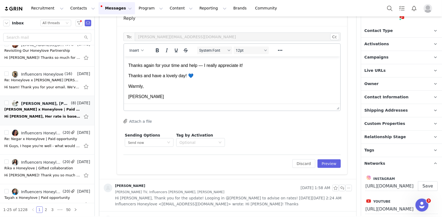
scroll to position [39, 0]
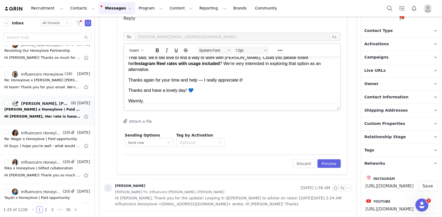
click at [203, 77] on p "Thanks again for your time and help — I really appreciate it!" at bounding box center [232, 80] width 208 height 6
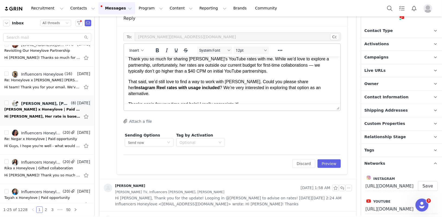
scroll to position [0, 0]
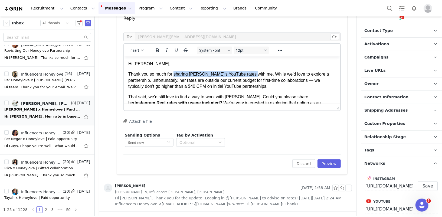
drag, startPoint x: 175, startPoint y: 73, endPoint x: 250, endPoint y: 73, distance: 75.3
click at [250, 73] on p "Thank you so much for sharing Anitra’s YouTube rates with me. While we’d love t…" at bounding box center [232, 80] width 208 height 18
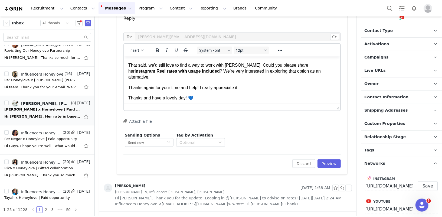
scroll to position [32, 0]
drag, startPoint x: 154, startPoint y: 91, endPoint x: 99, endPoint y: 90, distance: 55.0
click at [124, 90] on html "Hi Courtney, Thank you so much for your email. While we’d love to explore a par…" at bounding box center [232, 89] width 216 height 131
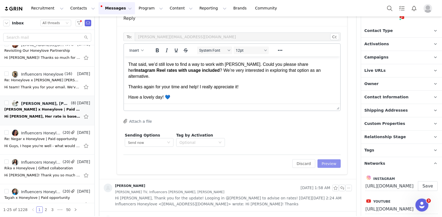
click at [331, 166] on button "Preview" at bounding box center [330, 163] width 24 height 9
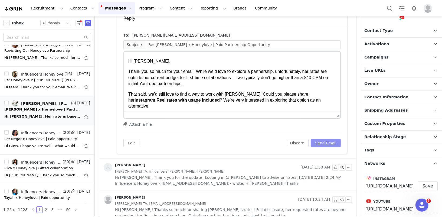
scroll to position [0, 0]
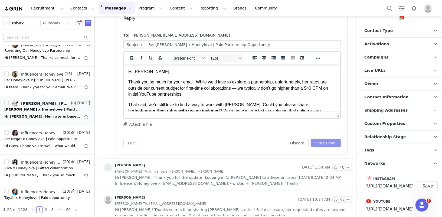
click at [330, 143] on button "Send Email" at bounding box center [326, 143] width 30 height 9
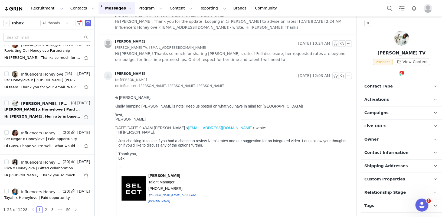
click at [405, 41] on img at bounding box center [401, 38] width 15 height 15
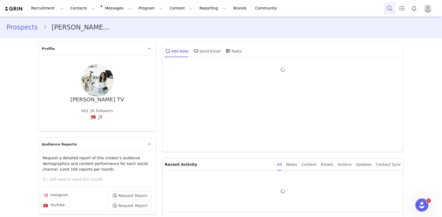
type input "+1 ([GEOGRAPHIC_DATA])"
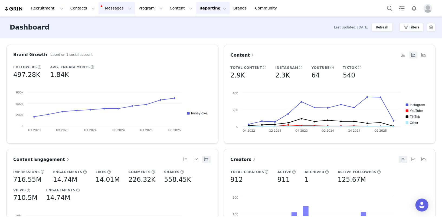
click at [113, 8] on button "Messages Messages" at bounding box center [117, 8] width 37 height 12
click at [103, 32] on p "Inbox" at bounding box center [102, 34] width 10 height 6
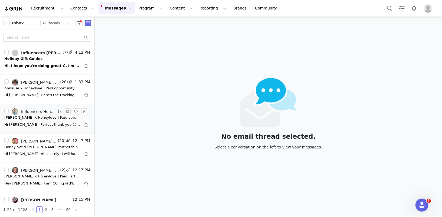
scroll to position [119, 0]
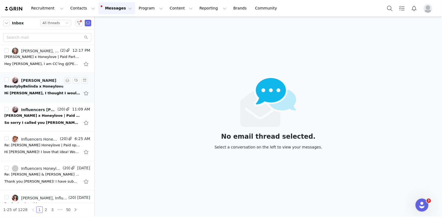
click at [31, 91] on div "Hi [PERSON_NAME], I thought I would start a new thread to pitch [PERSON_NAME]. …" at bounding box center [42, 92] width 76 height 5
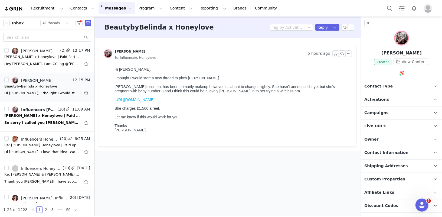
scroll to position [0, 0]
click at [146, 101] on link "[URL][DOMAIN_NAME]" at bounding box center [134, 99] width 40 height 4
click at [375, 152] on span "Contact Information" at bounding box center [387, 153] width 44 height 6
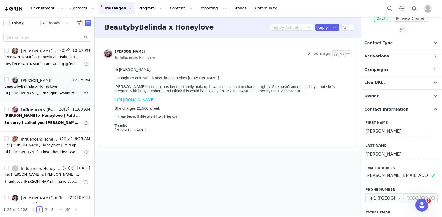
scroll to position [51, 0]
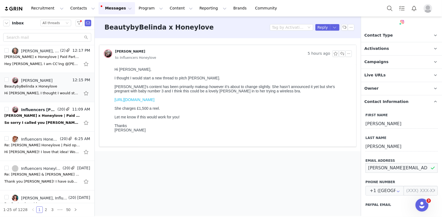
click at [374, 164] on input "[PERSON_NAME][EMAIL_ADDRESS][DOMAIN_NAME]" at bounding box center [402, 168] width 72 height 10
click at [327, 181] on main "BeautybyBelinda x Honeylove Tag by Activation Reply [PERSON_NAME] 5 hours ago t…" at bounding box center [228, 117] width 266 height 200
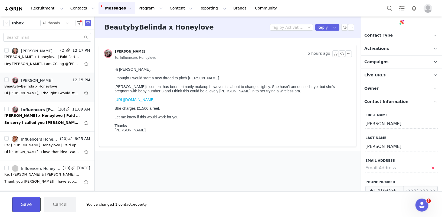
click at [28, 204] on button "Save" at bounding box center [26, 204] width 28 height 15
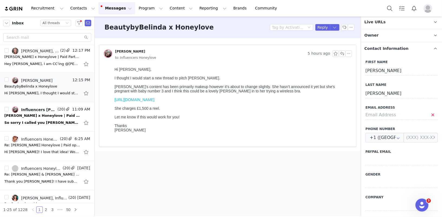
scroll to position [0, 0]
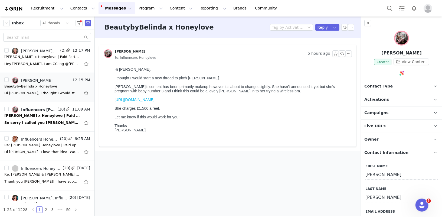
click at [400, 35] on img at bounding box center [401, 38] width 15 height 15
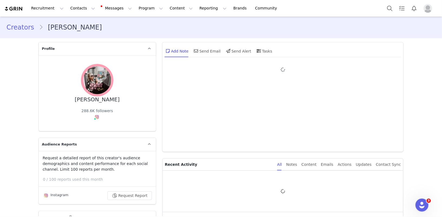
type input "+1 ([GEOGRAPHIC_DATA])"
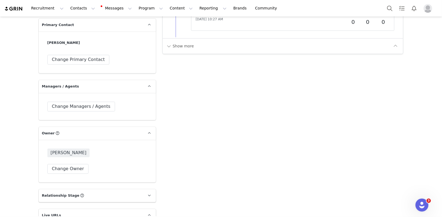
scroll to position [727, 0]
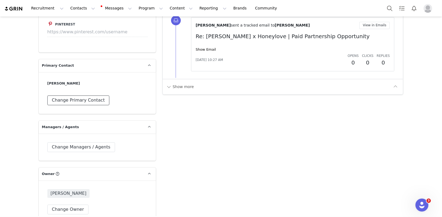
click at [78, 96] on button "Change Primary Contact" at bounding box center [78, 100] width 62 height 10
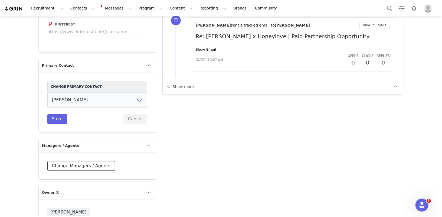
click at [73, 165] on button "Change Managers / Agents" at bounding box center [81, 166] width 68 height 10
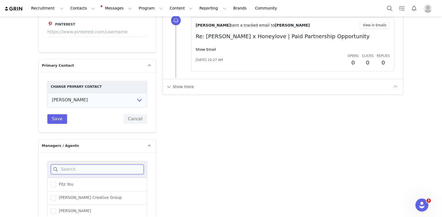
click at [75, 170] on input at bounding box center [97, 169] width 93 height 10
type input "tay"
click at [69, 183] on span "[PERSON_NAME]" at bounding box center [73, 184] width 35 height 5
click at [56, 182] on input "[PERSON_NAME]" at bounding box center [56, 182] width 0 height 0
click at [57, 214] on button "Save" at bounding box center [57, 216] width 20 height 10
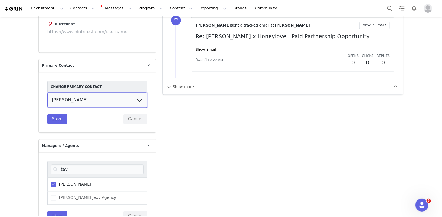
click at [71, 99] on select "[PERSON_NAME]" at bounding box center [97, 99] width 100 height 15
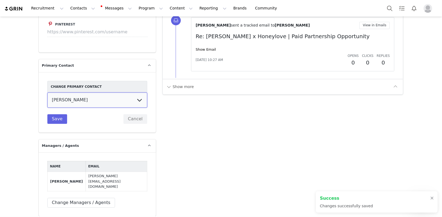
select select "3b716a07-9157-481b-831f-d6889232f62c"
click at [47, 92] on select "[PERSON_NAME] [PERSON_NAME]" at bounding box center [97, 99] width 100 height 15
click at [60, 115] on button "Save" at bounding box center [57, 119] width 20 height 10
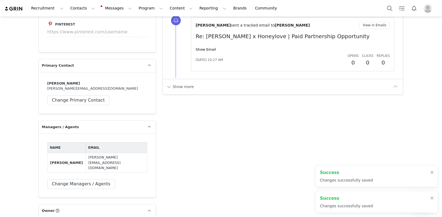
scroll to position [0, 0]
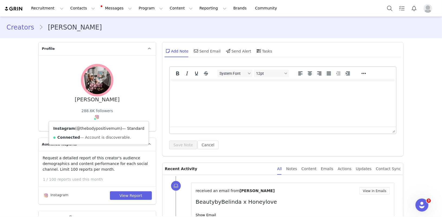
click at [93, 129] on link "@thebodypositivemum" at bounding box center [99, 128] width 44 height 4
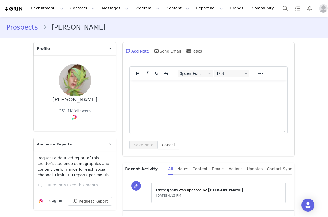
type input "+1 ([GEOGRAPHIC_DATA])"
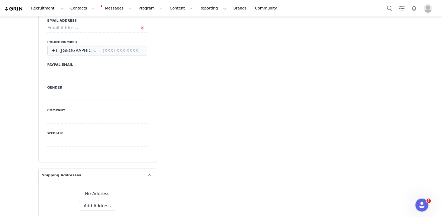
scroll to position [333, 0]
click at [112, 8] on button "Messages Messages" at bounding box center [117, 8] width 37 height 12
click at [77, 6] on button "Contacts Contacts" at bounding box center [82, 8] width 31 height 12
click at [109, 138] on div "First Name Belinda Last Name Email Address Phone Number +1 (United States) +93 …" at bounding box center [97, 62] width 117 height 198
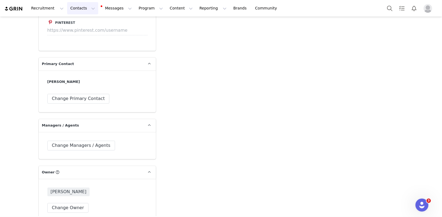
scroll to position [711, 0]
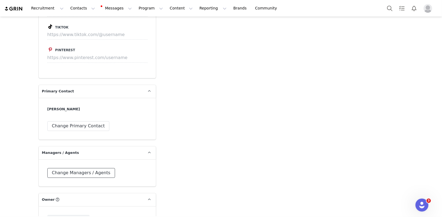
click at [88, 168] on button "Change Managers / Agents" at bounding box center [81, 173] width 68 height 10
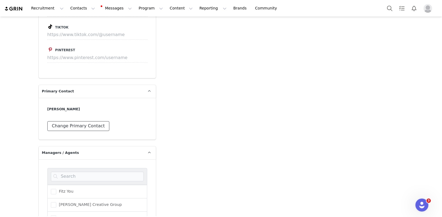
click at [80, 121] on button "Change Primary Contact" at bounding box center [78, 126] width 62 height 10
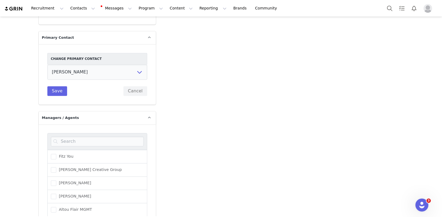
scroll to position [777, 0]
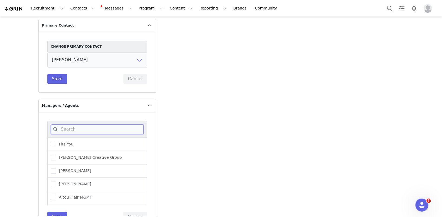
click at [74, 124] on input at bounding box center [97, 129] width 93 height 10
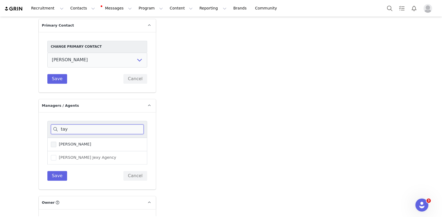
type input "tay"
click at [56, 142] on span at bounding box center [53, 144] width 5 height 5
click at [56, 142] on input "Taylor Cole" at bounding box center [56, 142] width 0 height 0
click at [55, 171] on button "Save" at bounding box center [57, 176] width 20 height 10
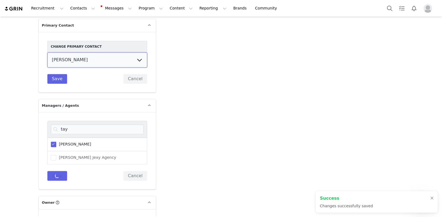
click at [80, 52] on select "Belinda" at bounding box center [97, 59] width 100 height 15
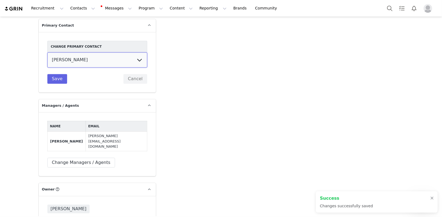
select select "3b716a07-9157-481b-831f-d6889232f62c"
click at [47, 52] on select "Belinda Taylor Cole" at bounding box center [97, 59] width 100 height 15
click at [60, 74] on button "Save" at bounding box center [57, 79] width 20 height 10
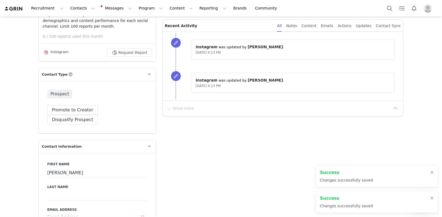
scroll to position [0, 0]
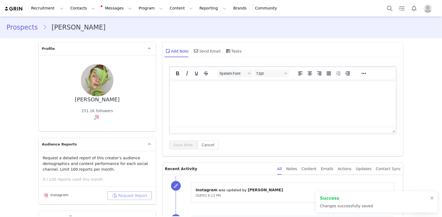
click at [129, 196] on button "Request Report" at bounding box center [130, 195] width 44 height 9
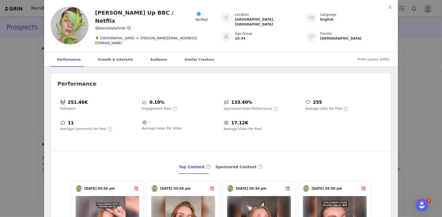
click at [328, 56] on div "Belinda - Glow Up BBC / Netflix Verified @beautybybelinda 🌻 Newcastle Upon Tyne…" at bounding box center [221, 108] width 442 height 217
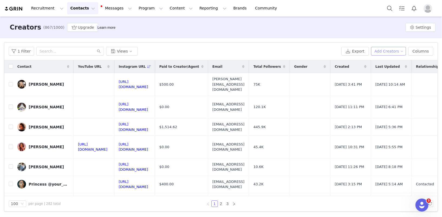
click at [394, 51] on button "Add Creators" at bounding box center [388, 51] width 35 height 9
click at [426, 29] on button "Settings" at bounding box center [421, 27] width 30 height 9
click at [410, 65] on span "Managers / Agents" at bounding box center [415, 65] width 35 height 4
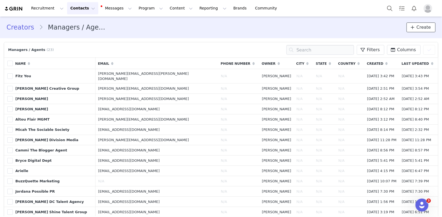
click at [424, 27] on span "Create" at bounding box center [424, 27] width 14 height 6
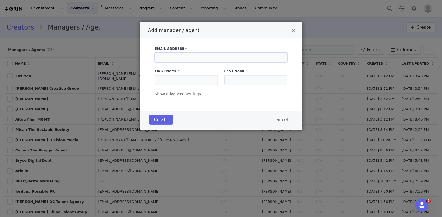
click at [175, 60] on input "Add manager / agent" at bounding box center [221, 58] width 133 height 10
paste input "[PERSON_NAME][EMAIL_ADDRESS][DOMAIN_NAME]"
type input "[PERSON_NAME][EMAIL_ADDRESS][DOMAIN_NAME]"
click at [177, 77] on input "Add manager / agent" at bounding box center [186, 80] width 63 height 10
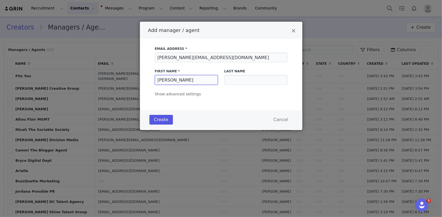
type input "[PERSON_NAME]"
click at [161, 116] on button "Create" at bounding box center [161, 120] width 24 height 10
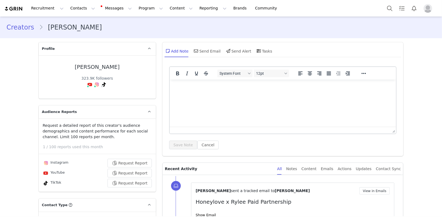
type input "+1 ([GEOGRAPHIC_DATA])"
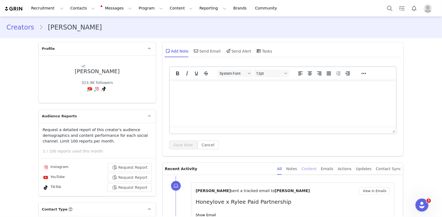
click at [316, 170] on div "Content" at bounding box center [309, 169] width 15 height 12
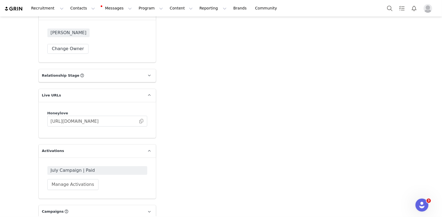
scroll to position [1077, 0]
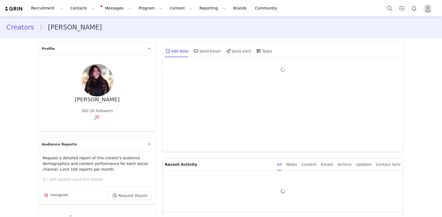
type input "+1 ([GEOGRAPHIC_DATA])"
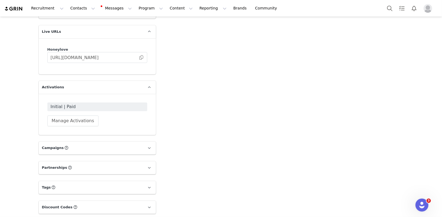
scroll to position [1085, 0]
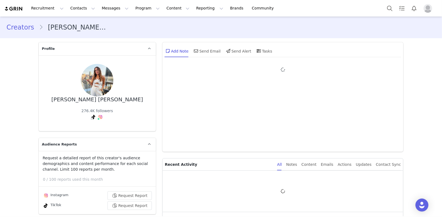
type input "+1 ([GEOGRAPHIC_DATA])"
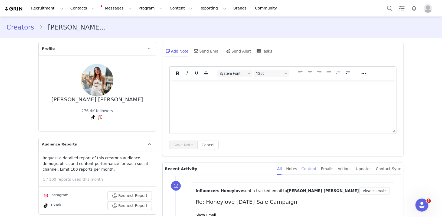
click at [317, 168] on div "Content" at bounding box center [309, 169] width 15 height 12
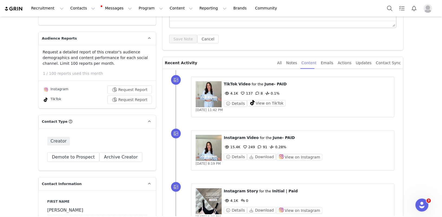
scroll to position [149, 0]
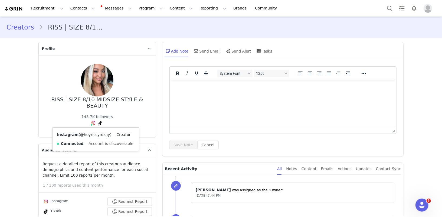
click at [92, 134] on link "@heyrissyrozay" at bounding box center [95, 134] width 30 height 4
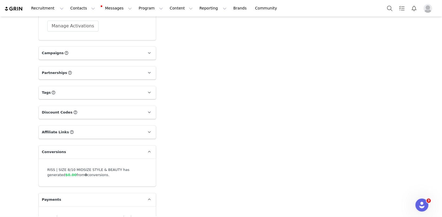
scroll to position [1112, 0]
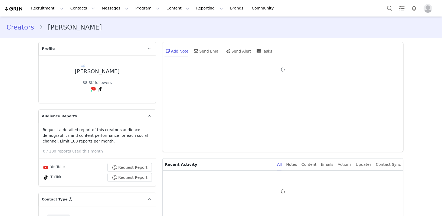
type input "+1 ([GEOGRAPHIC_DATA])"
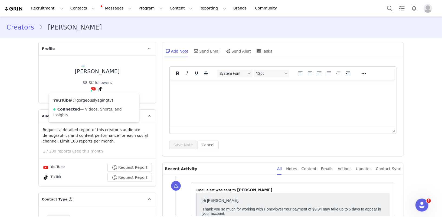
click at [94, 101] on link "@gorgeouslyagingtv" at bounding box center [92, 100] width 39 height 4
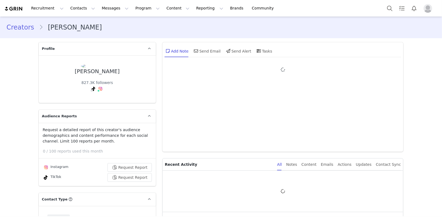
type input "+1 ([GEOGRAPHIC_DATA])"
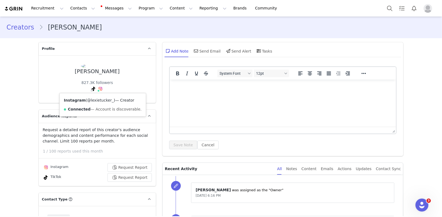
click at [97, 99] on link "@lexietucker_" at bounding box center [100, 100] width 27 height 4
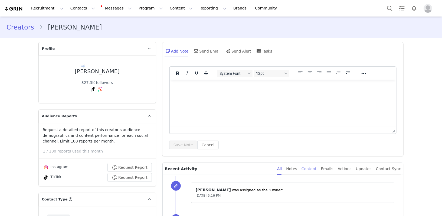
click at [317, 167] on div "Content" at bounding box center [309, 169] width 15 height 12
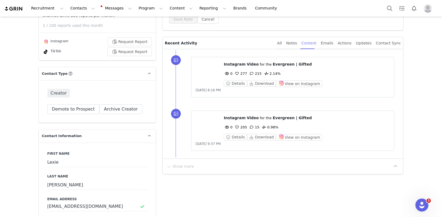
scroll to position [129, 0]
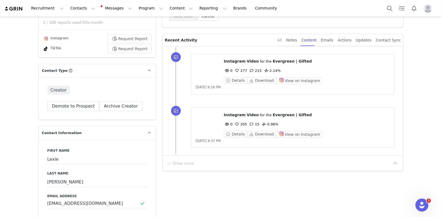
click at [282, 43] on div "All" at bounding box center [279, 40] width 5 height 12
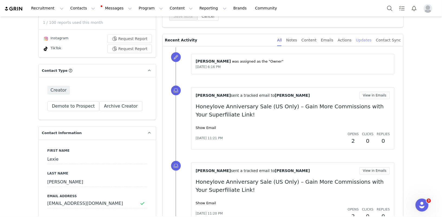
click at [366, 40] on div "Updates" at bounding box center [364, 40] width 16 height 12
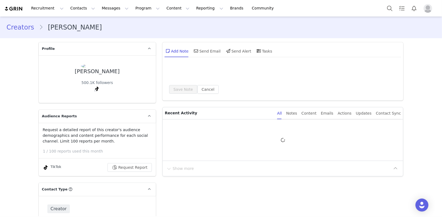
type input "+1 ([GEOGRAPHIC_DATA])"
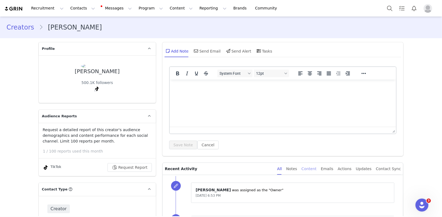
click at [314, 169] on div "Content" at bounding box center [309, 169] width 15 height 12
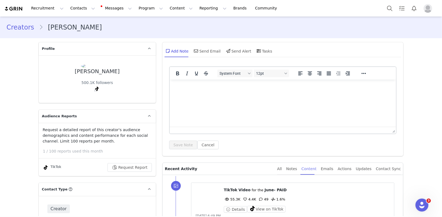
scroll to position [110, 0]
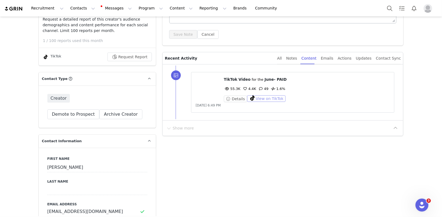
click at [268, 96] on button "View on TikTok" at bounding box center [266, 98] width 39 height 6
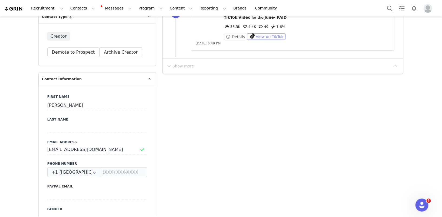
scroll to position [0, 0]
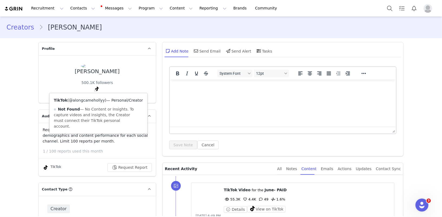
click at [92, 99] on link "@alongcamehollyy" at bounding box center [87, 100] width 36 height 4
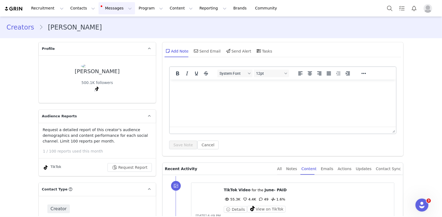
click at [110, 5] on button "Messages Messages" at bounding box center [117, 8] width 37 height 12
click at [109, 33] on span "53" at bounding box center [112, 34] width 8 height 5
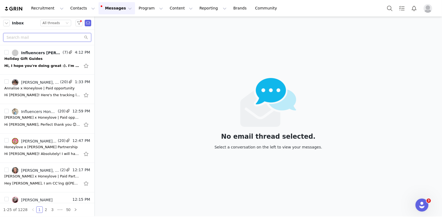
click at [45, 37] on input "text" at bounding box center [47, 37] width 88 height 9
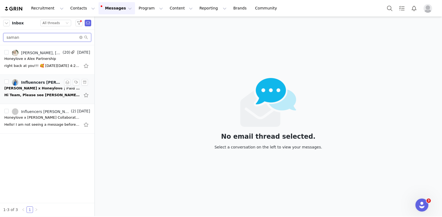
type input "saman"
click at [20, 87] on div "[PERSON_NAME] x Honeylove | Paid Partnership Opportunity" at bounding box center [42, 88] width 76 height 5
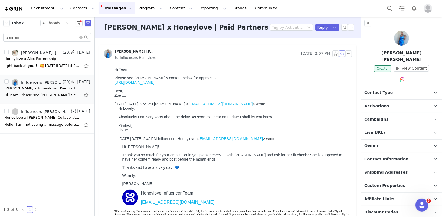
click at [344, 54] on button "button" at bounding box center [342, 53] width 6 height 6
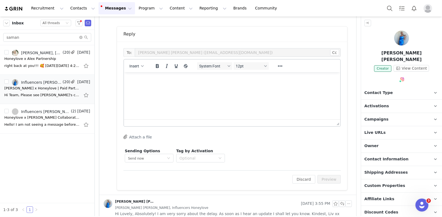
scroll to position [234, 0]
click at [138, 121] on div at bounding box center [232, 122] width 216 height 7
click at [141, 86] on html at bounding box center [232, 79] width 216 height 15
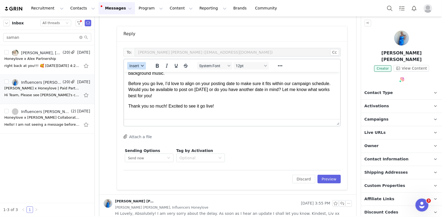
click at [136, 66] on span "Insert" at bounding box center [134, 66] width 10 height 4
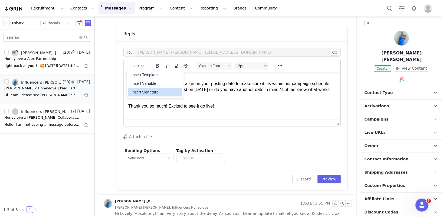
click at [144, 92] on div "Insert Signature" at bounding box center [156, 92] width 49 height 6
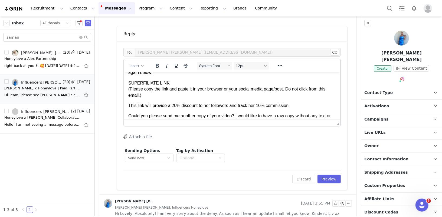
scroll to position [49, 0]
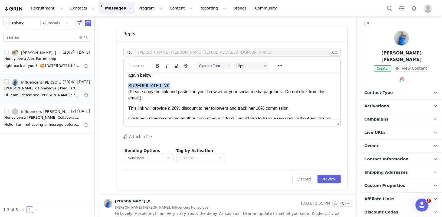
drag, startPoint x: 174, startPoint y: 85, endPoint x: 121, endPoint y: 85, distance: 53.1
click at [124, 85] on html "Hi ! Your content looks perfect! Thank you so much for creating such a beautifu…" at bounding box center [232, 124] width 216 height 203
paste body "Rich Text Area. Press ALT-0 for help."
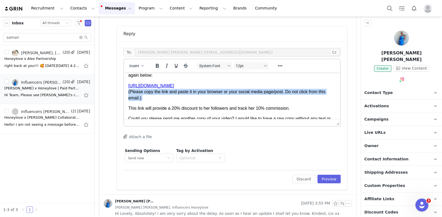
drag, startPoint x: 157, startPoint y: 102, endPoint x: 122, endPoint y: 93, distance: 36.4
click at [124, 93] on html "Hi ! Your content looks perfect! Thank you so much for creating such a beautifu…" at bounding box center [232, 124] width 216 height 203
click at [281, 63] on icon "Reveal or hide additional toolbar items" at bounding box center [280, 66] width 6 height 6
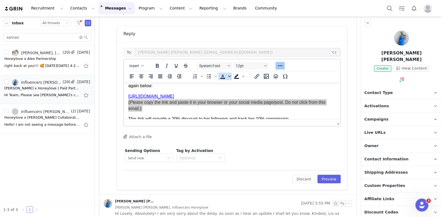
click at [229, 75] on icon "Text color" at bounding box center [229, 76] width 3 height 3
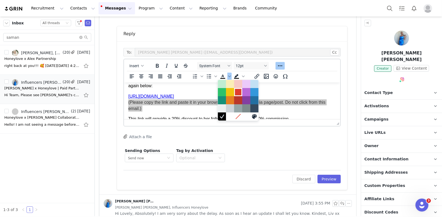
click at [238, 92] on div at bounding box center [238, 92] width 6 height 6
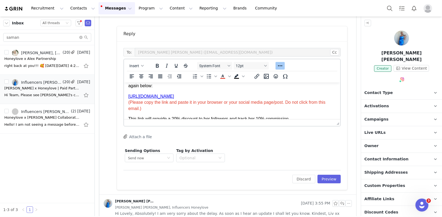
scroll to position [0, 0]
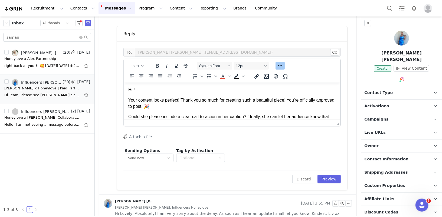
click at [145, 93] on p "Hi !" at bounding box center [232, 90] width 208 height 6
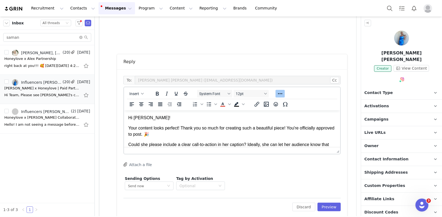
scroll to position [209, 0]
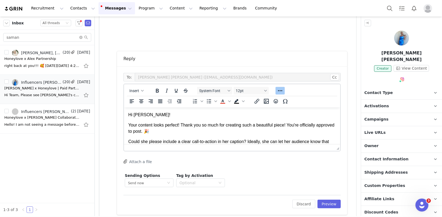
click at [132, 123] on p "Your content looks perfect! Thank you so much for creating such a beautiful pie…" at bounding box center [232, 128] width 208 height 12
drag, startPoint x: 236, startPoint y: 125, endPoint x: 297, endPoint y: 125, distance: 60.7
click at [297, 125] on p "[PERSON_NAME]'s content looks perfect! Thank you so much for creating such a be…" at bounding box center [232, 128] width 208 height 12
click at [260, 125] on p "[PERSON_NAME]'s content looks perfect! Thank you so much for sending! You're of…" at bounding box center [232, 128] width 208 height 12
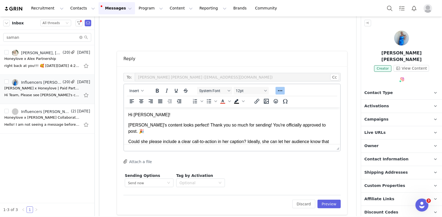
click at [260, 125] on p "[PERSON_NAME]'s content looks perfect! Thank you so much for sending! You're of…" at bounding box center [232, 128] width 208 height 12
click at [330, 125] on p "[PERSON_NAME]'s content looks perfect! Thank you so much for sending! She's off…" at bounding box center [232, 128] width 208 height 12
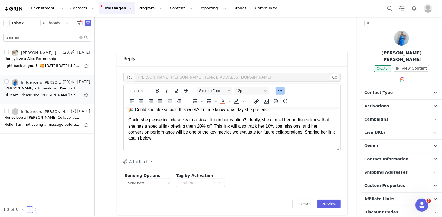
scroll to position [24, 0]
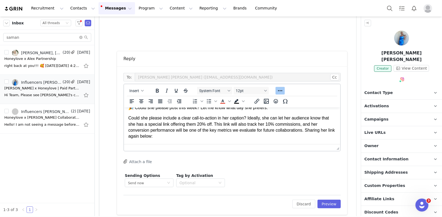
click at [185, 134] on p "Could she please include a clear call-to-action in her caption? Ideally, she ca…" at bounding box center [232, 127] width 208 height 24
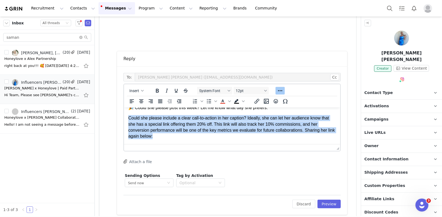
drag, startPoint x: 173, startPoint y: 136, endPoint x: 128, endPoint y: 116, distance: 49.7
click at [128, 116] on p "Could she please include a clear call-to-action in her caption? Ideally, she ca…" at bounding box center [232, 127] width 208 height 24
click at [140, 123] on p "Could she please include a clear call-to-action in her caption? Ideally, she ca…" at bounding box center [232, 127] width 208 height 24
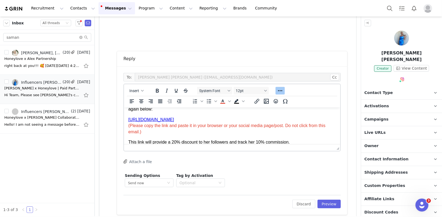
scroll to position [65, 0]
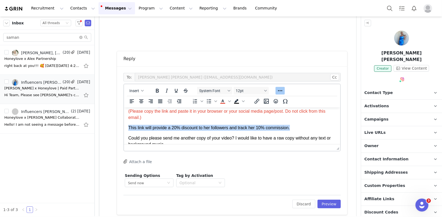
drag, startPoint x: 305, startPoint y: 128, endPoint x: 92, endPoint y: 129, distance: 212.6
click at [124, 129] on html "Hi [PERSON_NAME]! [PERSON_NAME]'s content looks perfect! Thank you so much for …" at bounding box center [232, 143] width 216 height 203
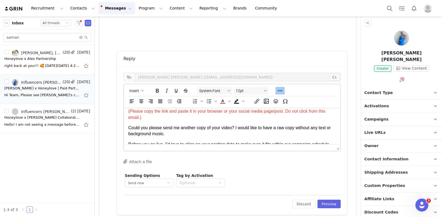
click at [132, 128] on p "Could you please send me another copy of your video? I would like to have a raw…" at bounding box center [232, 131] width 208 height 12
click at [230, 126] on p "Lastly, could you please send me another copy of your video? I would like to ha…" at bounding box center [232, 131] width 208 height 12
drag, startPoint x: 245, startPoint y: 127, endPoint x: 306, endPoint y: 129, distance: 60.7
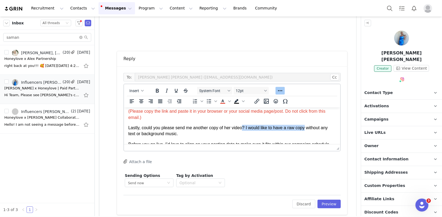
click at [306, 129] on p "Lastly, could you please send me another copy of her video? I would like to hav…" at bounding box center [232, 131] width 208 height 12
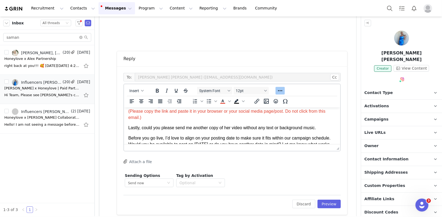
click at [327, 128] on p "Lastly, could you please send me another copy of her video without any text or …" at bounding box center [232, 128] width 208 height 6
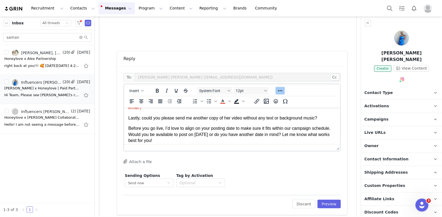
scroll to position [75, 0]
drag, startPoint x: 159, startPoint y: 140, endPoint x: 129, endPoint y: 126, distance: 33.1
click at [129, 126] on p "Before you go live, I’d love to align on your posting date to make sure it fits…" at bounding box center [232, 134] width 208 height 18
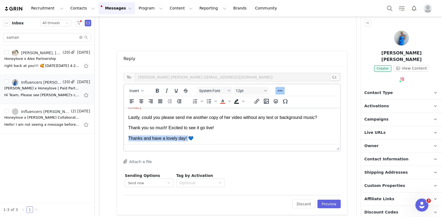
drag, startPoint x: 188, startPoint y: 138, endPoint x: 25, endPoint y: 138, distance: 163.3
click at [124, 138] on html "Hi [PERSON_NAME]! [PERSON_NAME]'s content looks perfect! Thank you so much for …" at bounding box center [232, 114] width 216 height 164
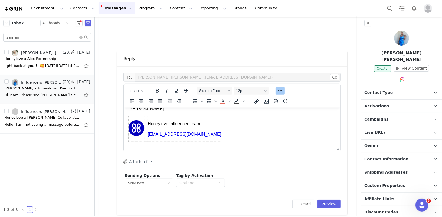
scroll to position [117, 0]
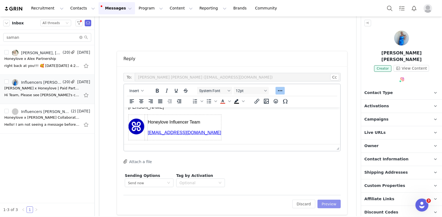
click at [330, 203] on button "Preview" at bounding box center [330, 204] width 24 height 9
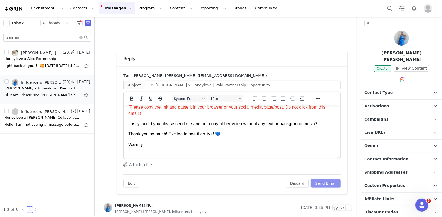
scroll to position [67, 0]
drag, startPoint x: 315, startPoint y: 124, endPoint x: 276, endPoint y: 123, distance: 38.5
click at [276, 123] on p "Lastly, could you please send me another copy of her video without any text or …" at bounding box center [232, 123] width 208 height 6
click at [329, 181] on button "Send Email" at bounding box center [326, 183] width 30 height 9
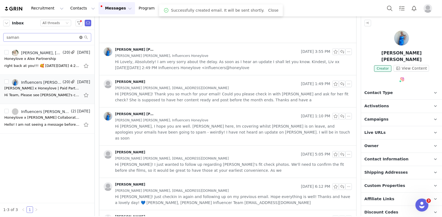
click at [80, 37] on icon "icon: close-circle" at bounding box center [80, 37] width 3 height 3
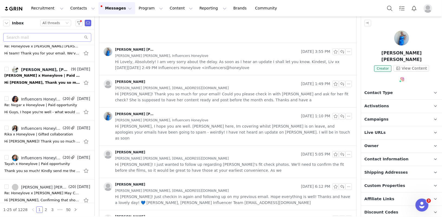
scroll to position [568, 0]
